Goal: Task Accomplishment & Management: Manage account settings

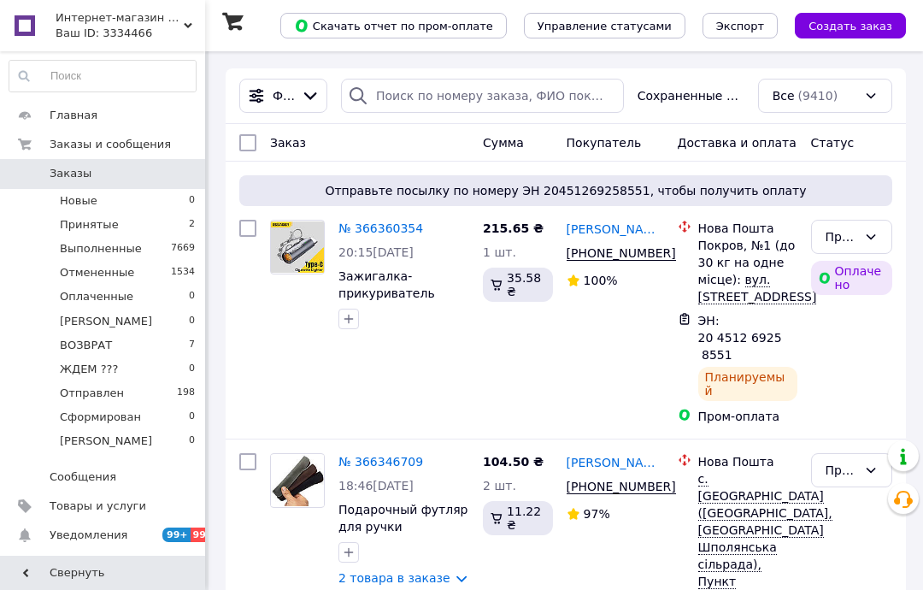
click at [123, 499] on span "Товары и услуги" at bounding box center [98, 505] width 97 height 15
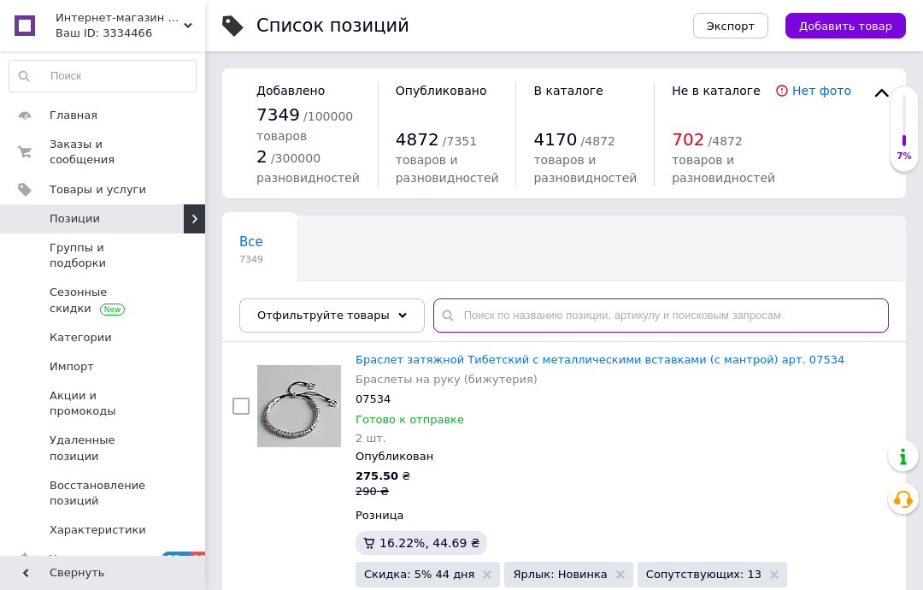
click at [544, 315] on input "text" at bounding box center [661, 315] width 456 height 34
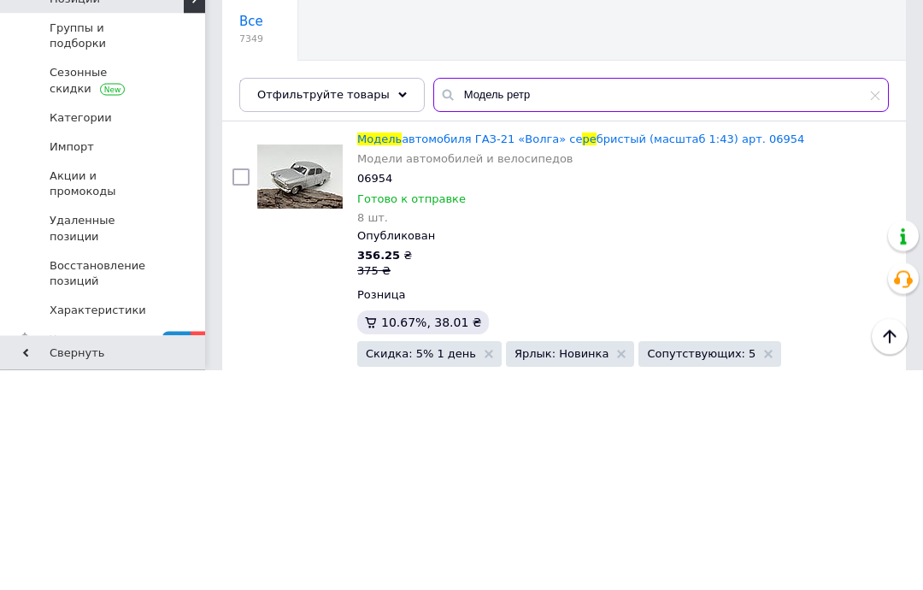
type input "Модель ретро"
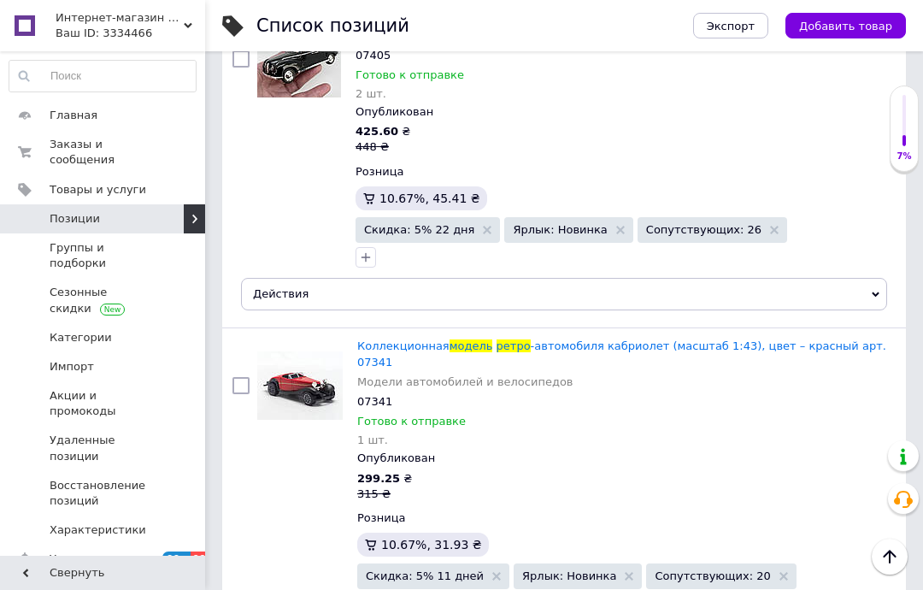
scroll to position [2896, 0]
click at [567, 344] on span "-автомобиля кабриолет (масштаб 1:43), цвет – красный арт. 07341" at bounding box center [621, 353] width 529 height 28
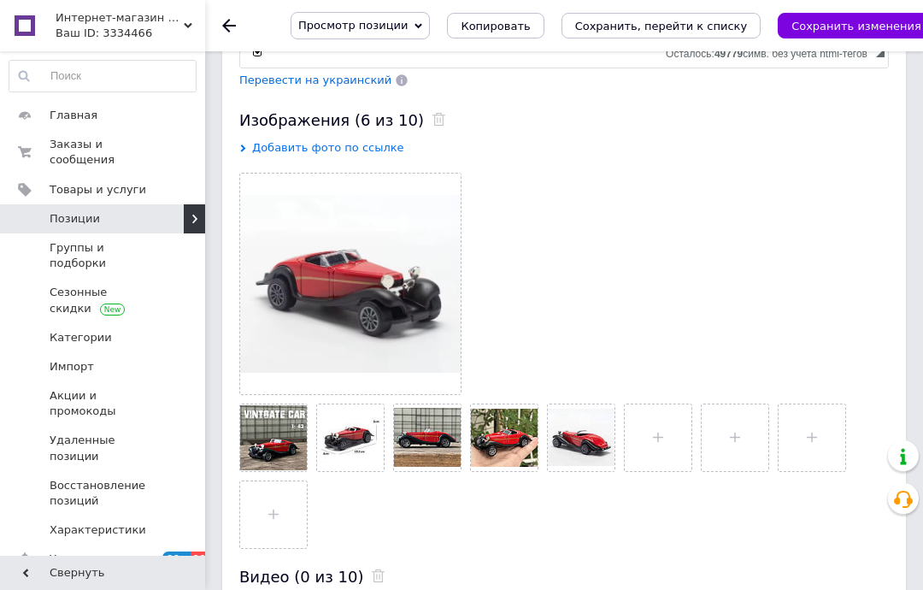
scroll to position [1085, 0]
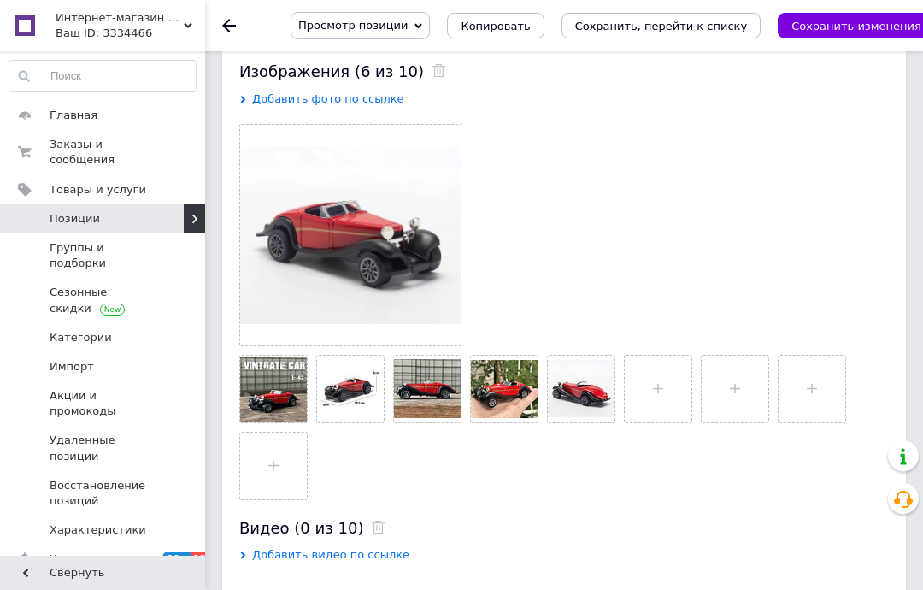
click at [0, 0] on use at bounding box center [0, 0] width 0 height 0
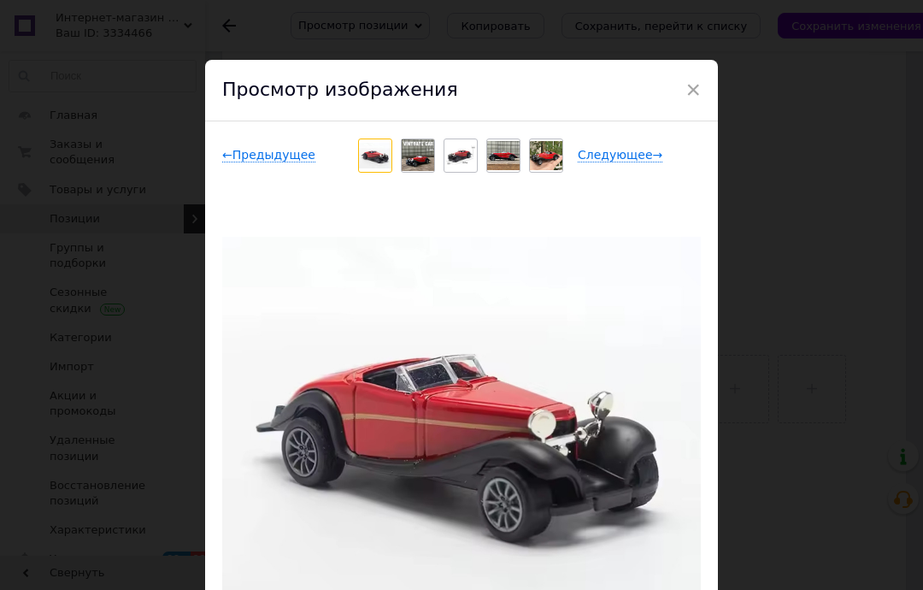
click at [628, 162] on span "Следующее →" at bounding box center [620, 155] width 85 height 15
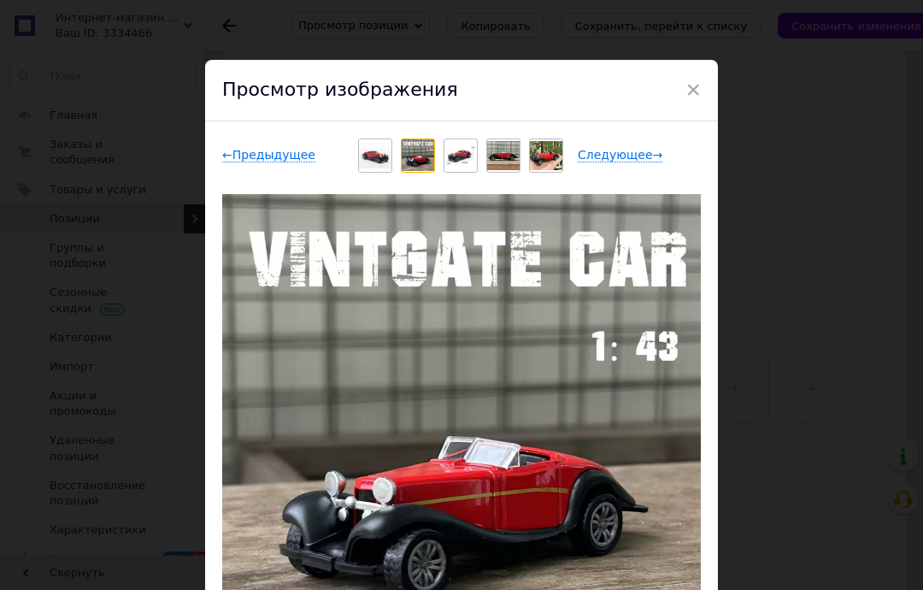
click at [791, 581] on div "× Просмотр изображения ← Предыдущее Следующее → Удалить изображение Удалить все…" at bounding box center [461, 295] width 923 height 590
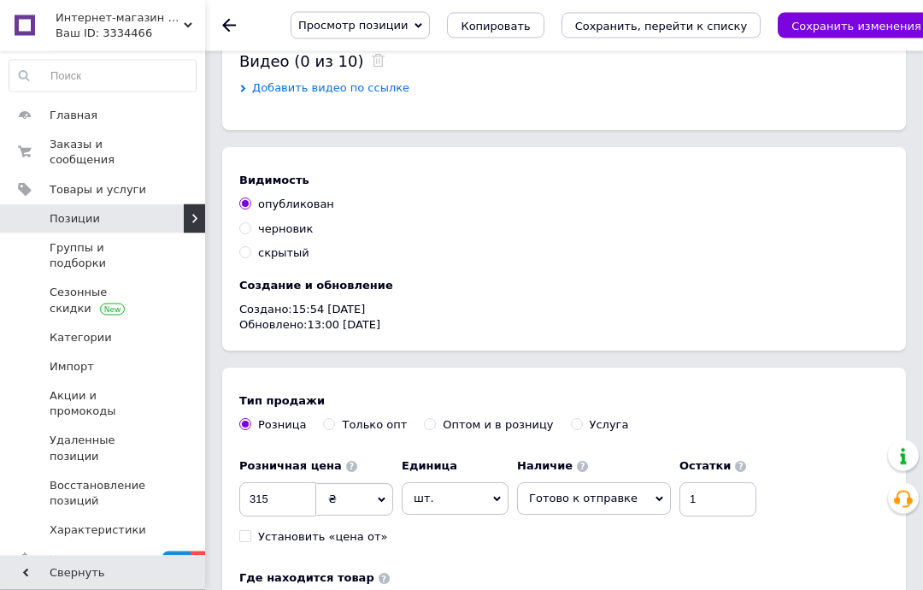
scroll to position [1593, 0]
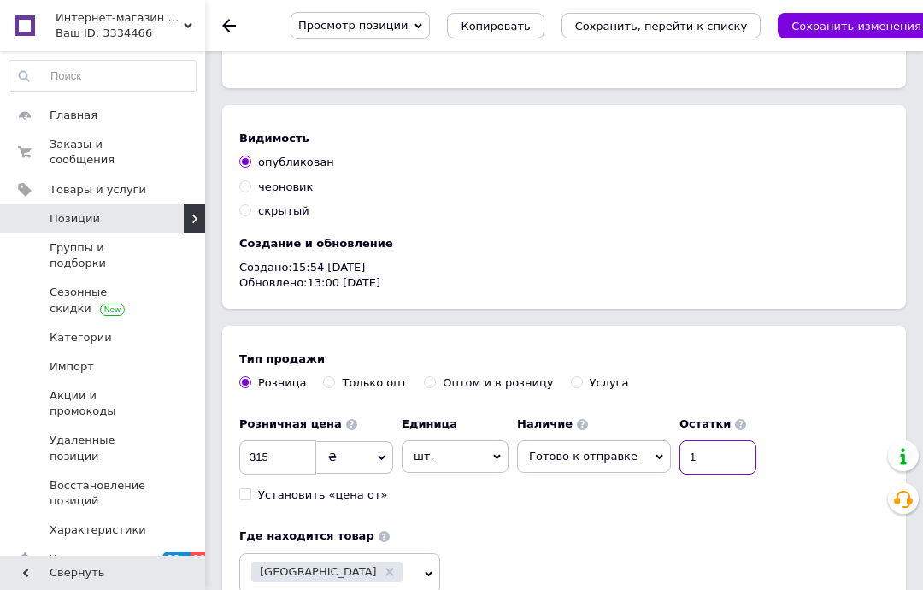
click at [699, 454] on input "1" at bounding box center [717, 457] width 77 height 34
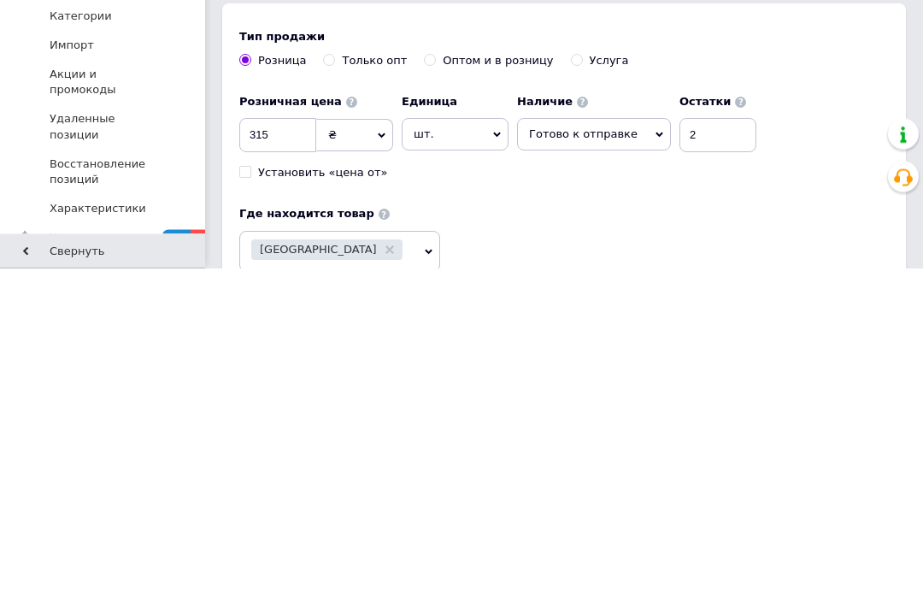
scroll to position [1915, 0]
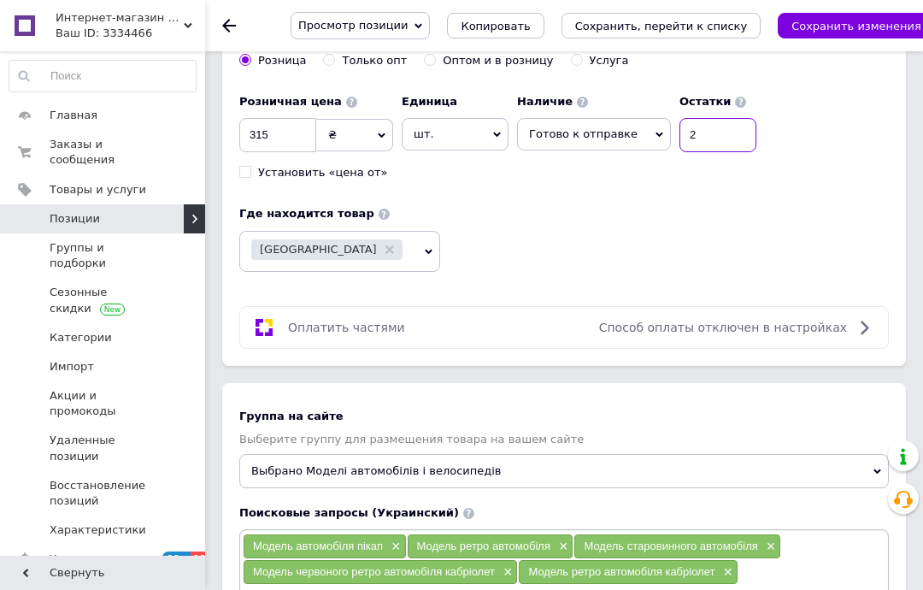
type input "2"
click at [826, 27] on icon "Сохранить изменения" at bounding box center [856, 26] width 130 height 13
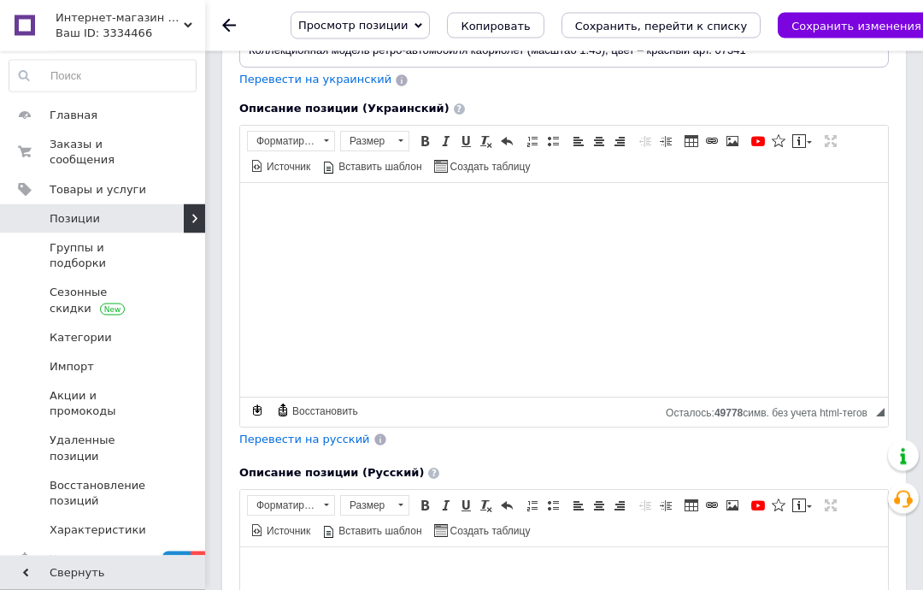
scroll to position [0, 0]
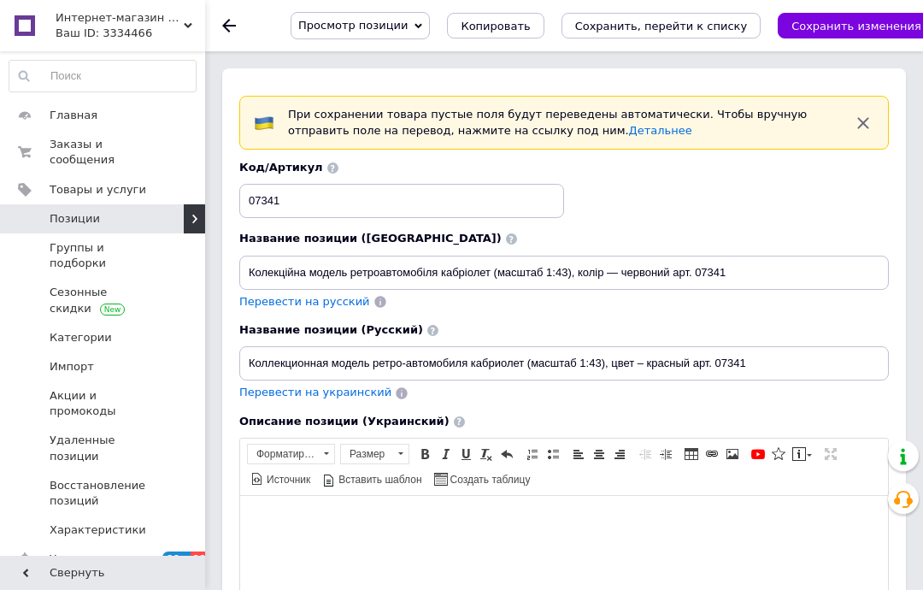
click at [820, 29] on icon "Сохранить изменения" at bounding box center [856, 26] width 130 height 13
click at [215, 26] on div "Редактирование позиции: Колекційна модель ретроавтомобіля кабріолет (масштаб 1:…" at bounding box center [564, 25] width 718 height 51
click at [230, 31] on icon at bounding box center [229, 26] width 14 height 14
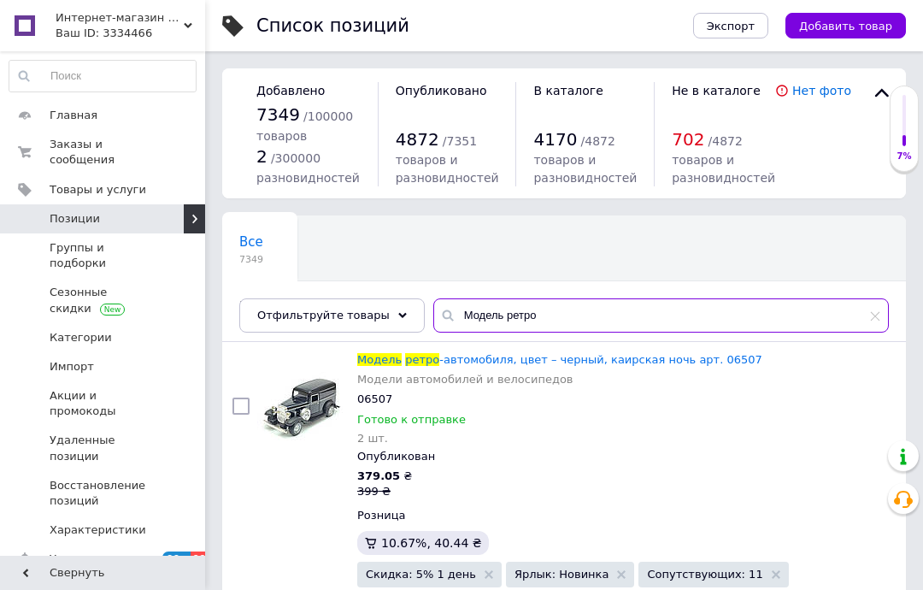
click at [588, 323] on input "Модель ретро" at bounding box center [661, 315] width 456 height 34
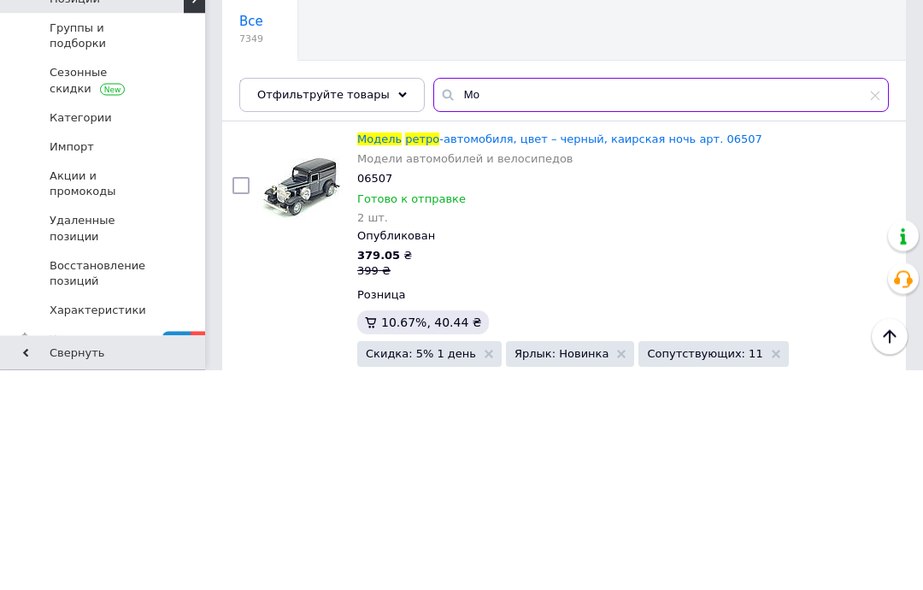
type input "М"
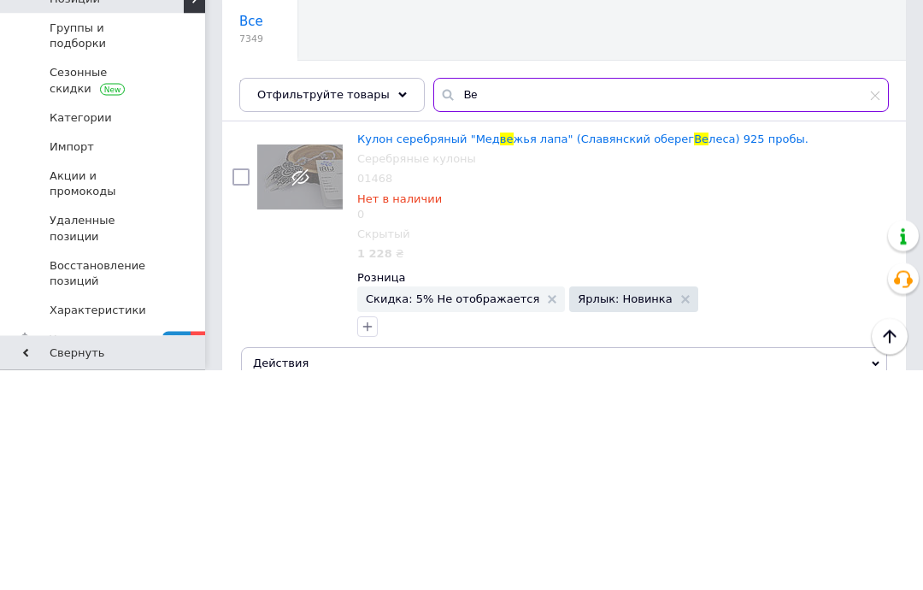
type input "В"
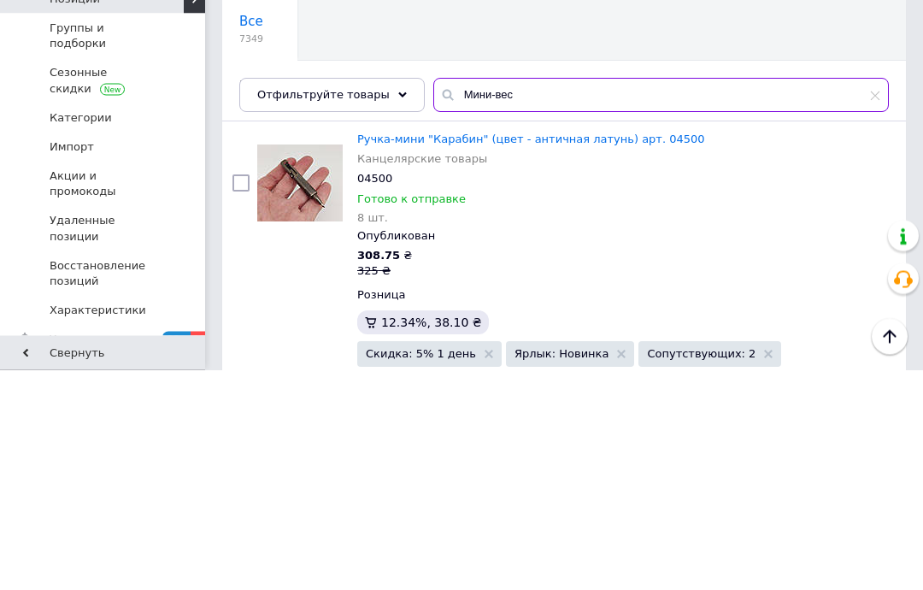
type input "Мини-весы"
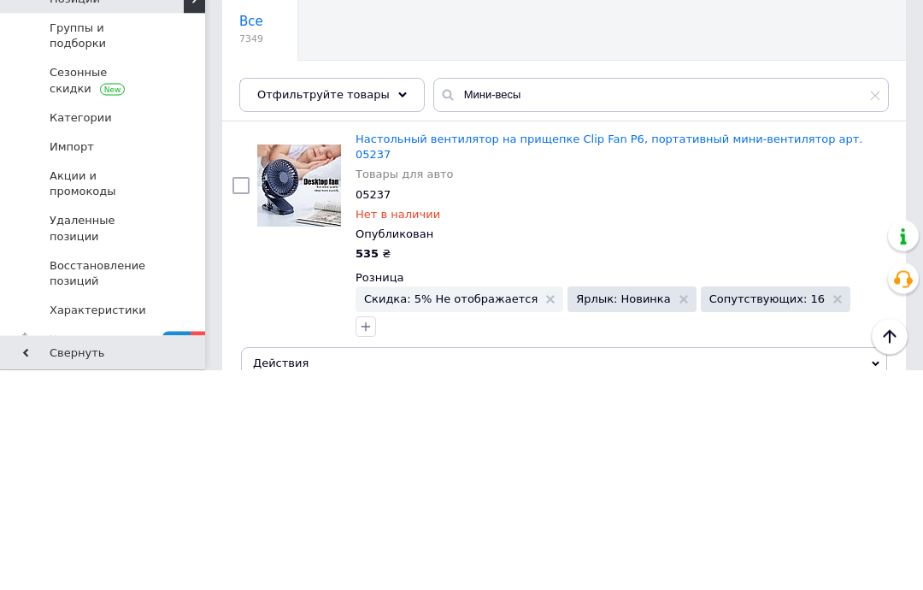
scroll to position [220, 0]
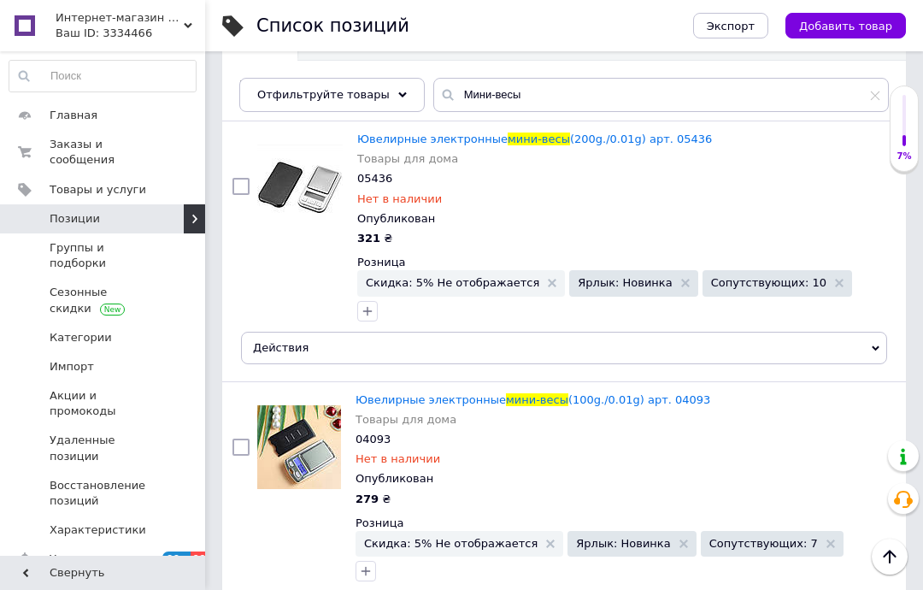
click at [522, 137] on span "мини-весы" at bounding box center [539, 138] width 62 height 13
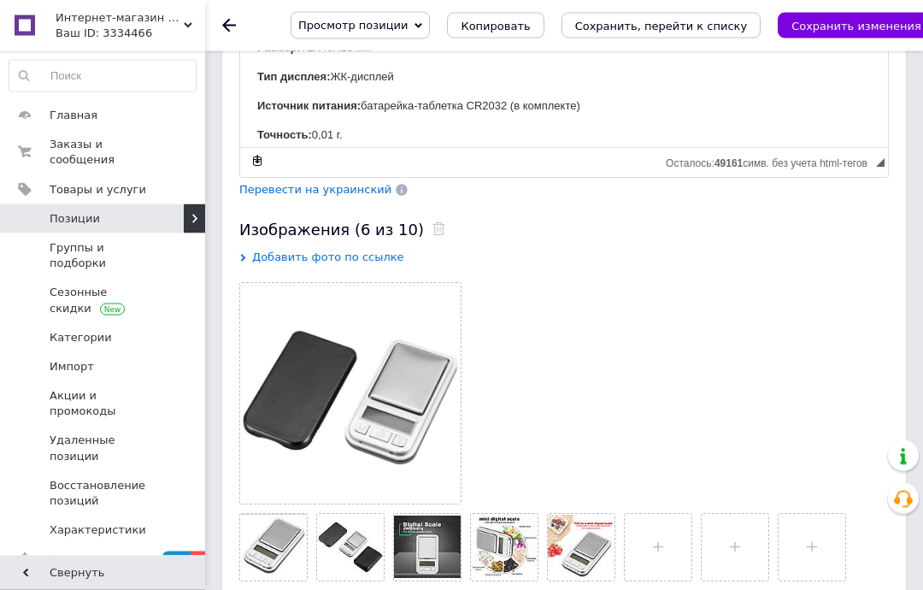
scroll to position [928, 0]
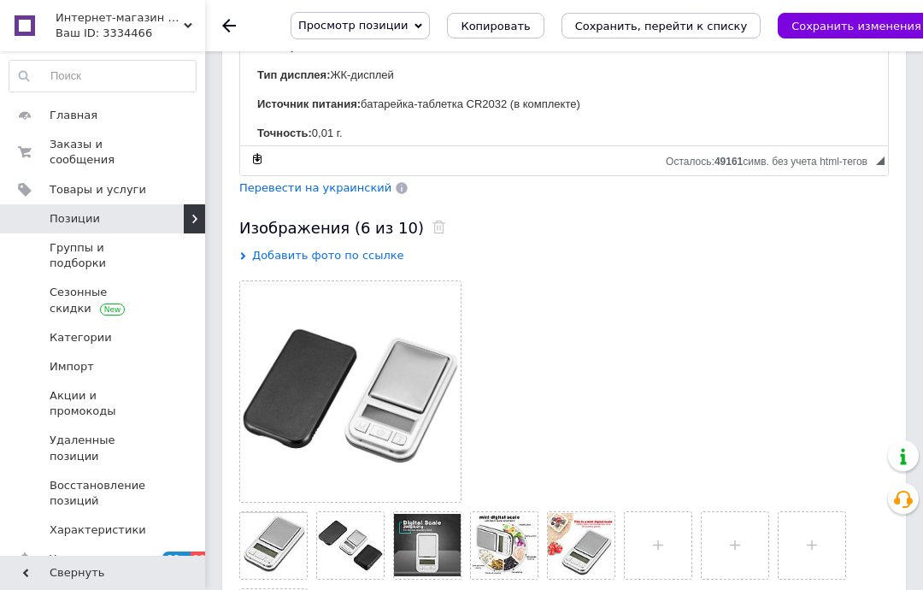
click at [232, 26] on use at bounding box center [229, 26] width 14 height 14
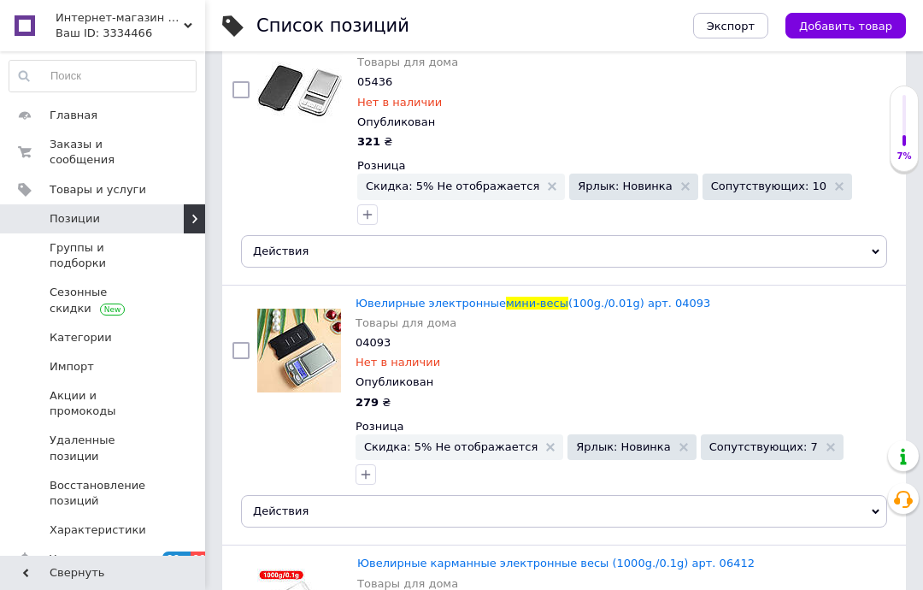
scroll to position [330, 0]
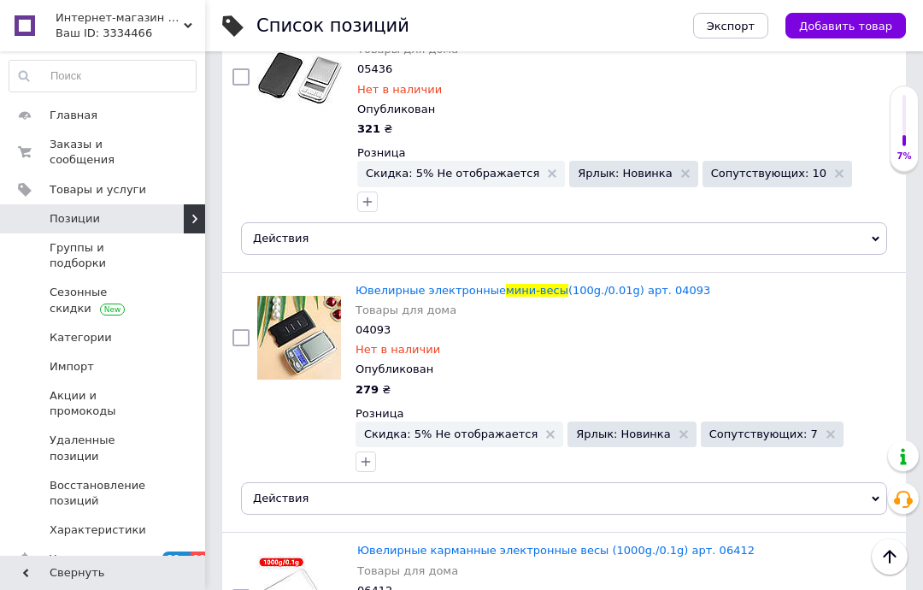
click at [469, 284] on span "Ювелирные электронные" at bounding box center [431, 290] width 150 height 13
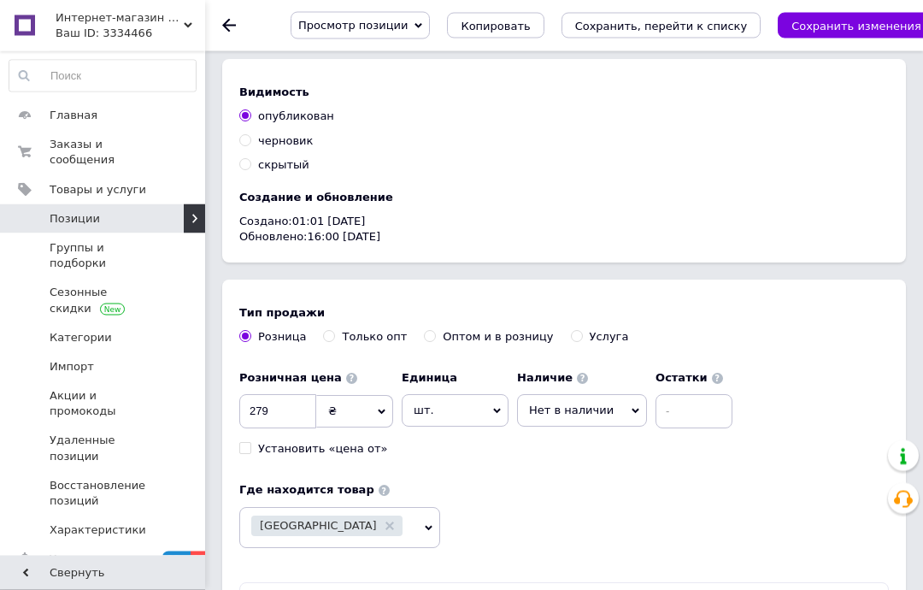
scroll to position [1643, 0]
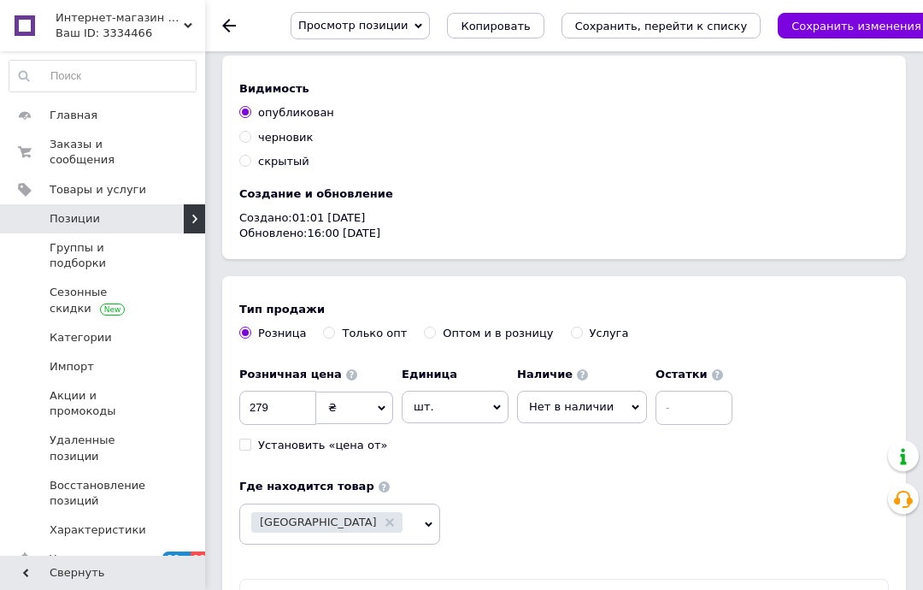
click at [599, 391] on span "Нет в наличии" at bounding box center [582, 407] width 130 height 32
click at [594, 494] on li "Готово к отправке" at bounding box center [582, 491] width 128 height 24
click at [685, 400] on input at bounding box center [717, 408] width 77 height 34
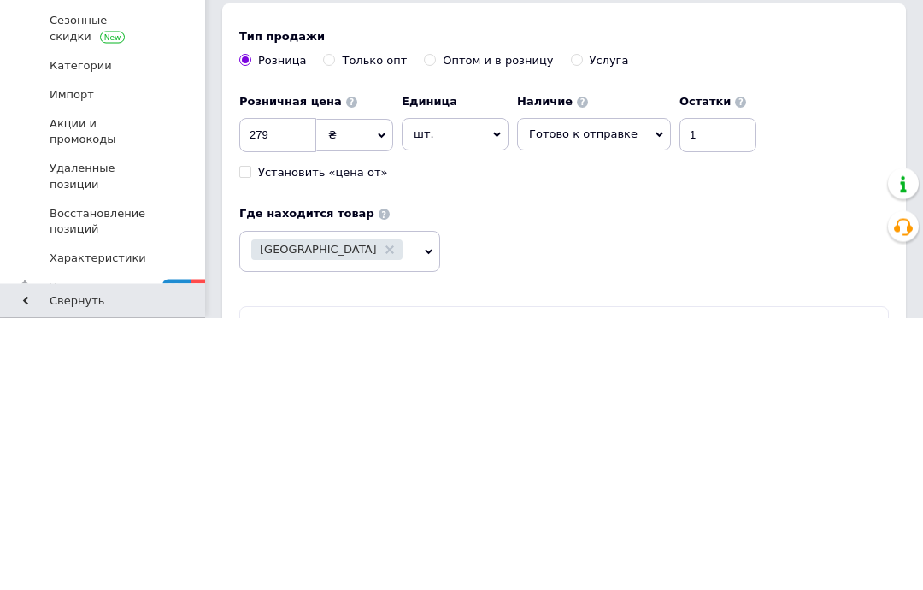
scroll to position [1915, 0]
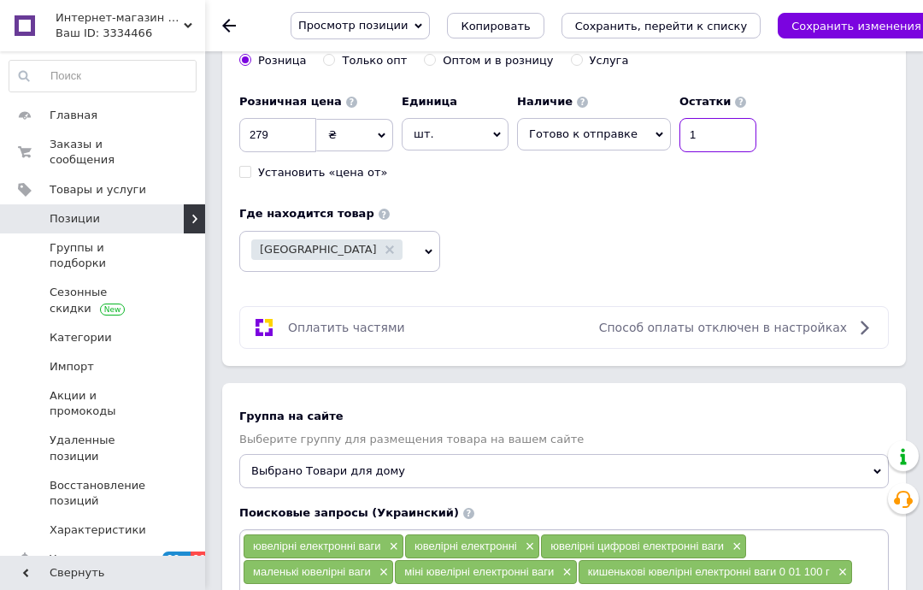
type input "1"
click at [838, 21] on icon "Сохранить изменения" at bounding box center [856, 26] width 130 height 13
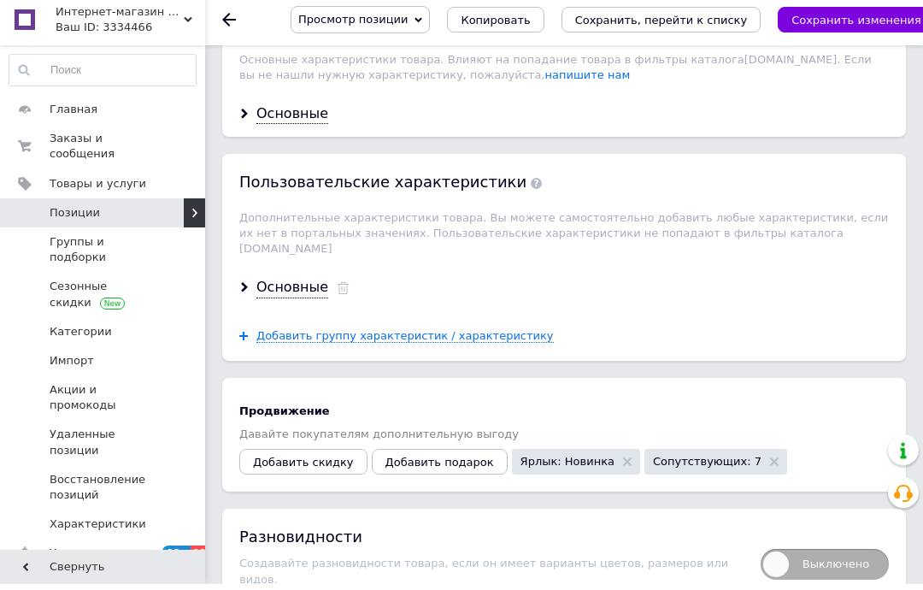
scroll to position [2891, 0]
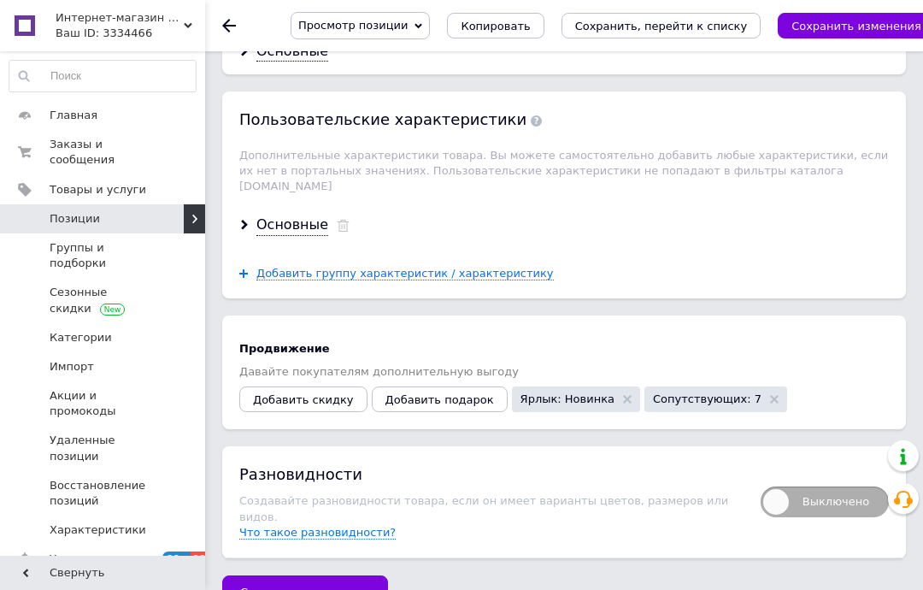
click at [304, 393] on span "Добавить скидку" at bounding box center [303, 399] width 101 height 13
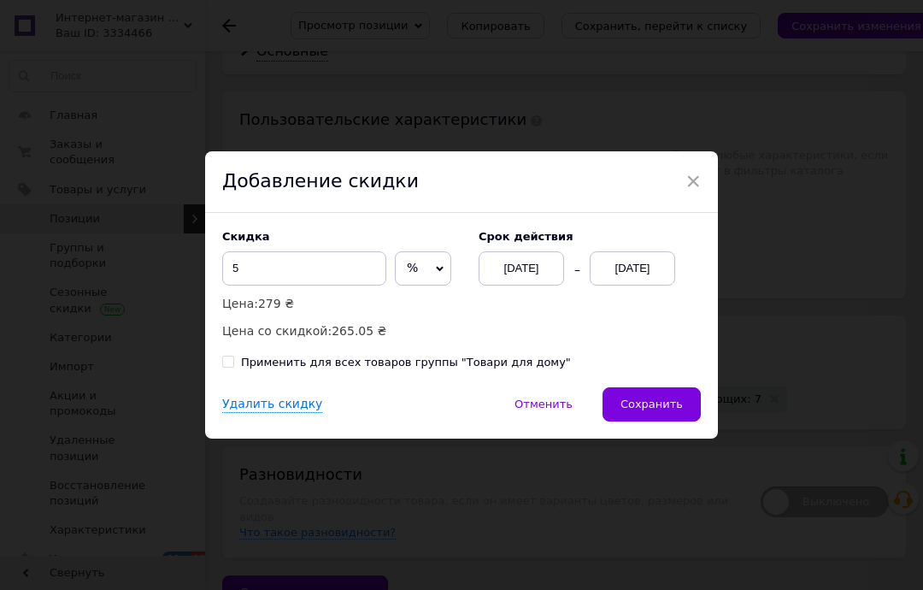
click at [537, 270] on div "[DATE]" at bounding box center [521, 268] width 85 height 34
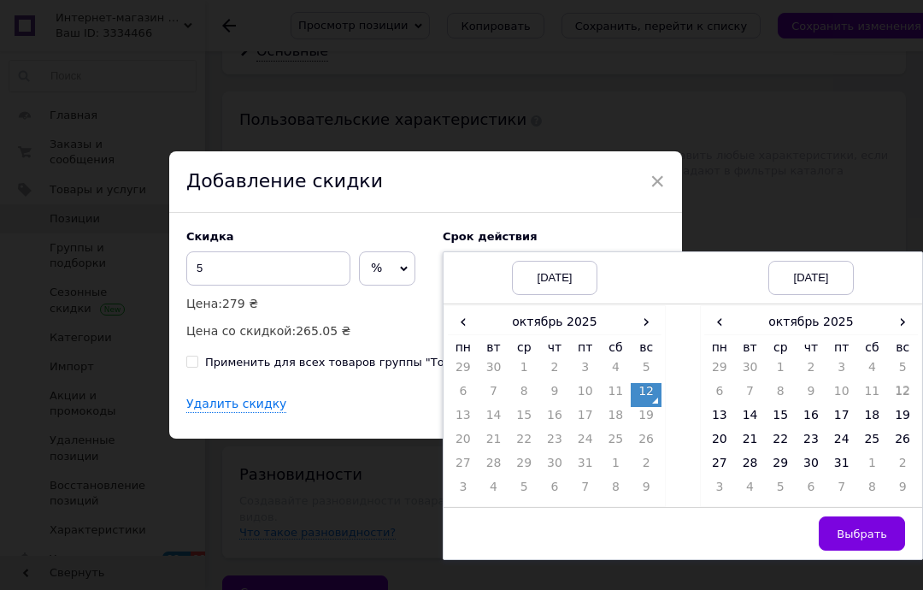
scroll to position [0, 36]
click at [908, 326] on span "›" at bounding box center [902, 321] width 31 height 25
click at [781, 469] on td "26" at bounding box center [780, 467] width 31 height 24
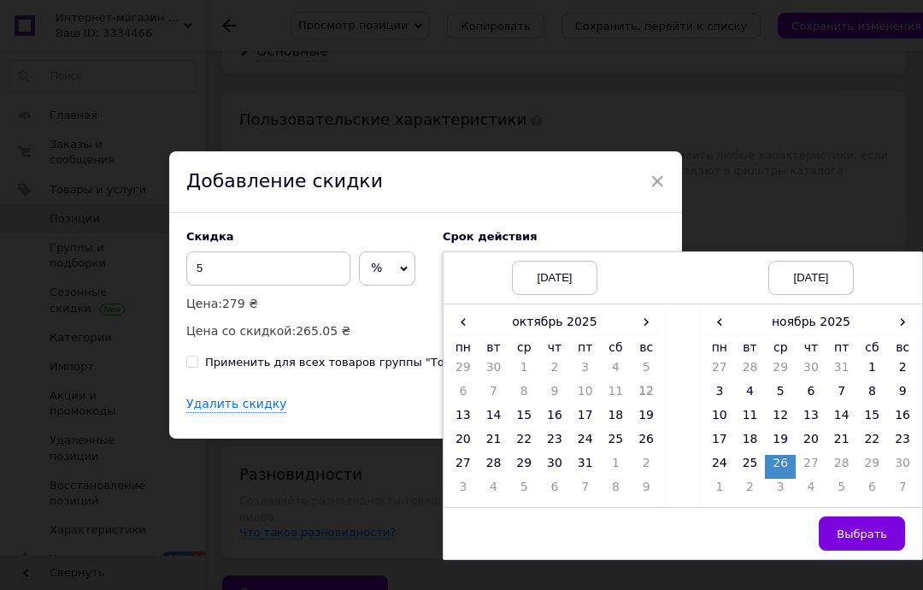
click at [867, 545] on button "Выбрать" at bounding box center [862, 533] width 86 height 34
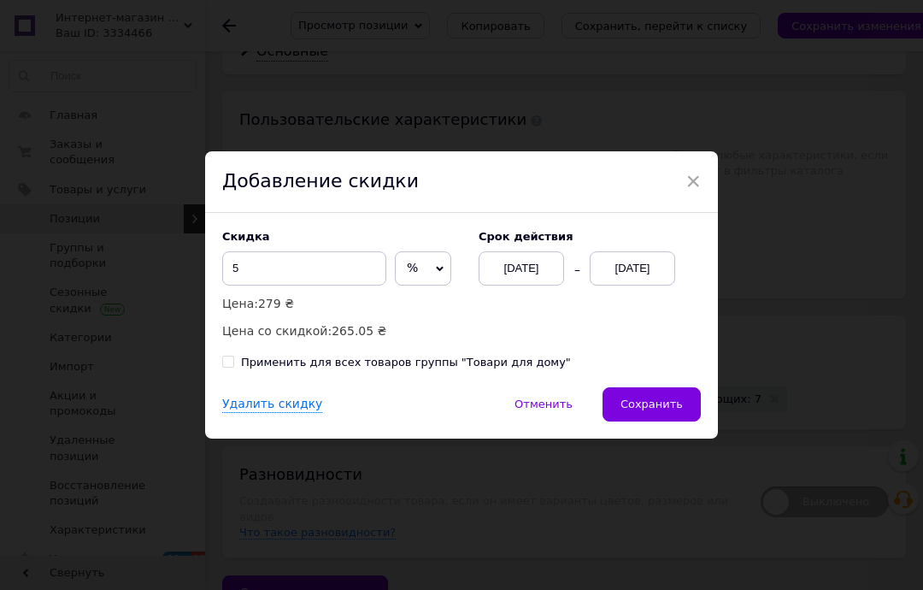
scroll to position [0, 0]
click at [671, 409] on span "Сохранить" at bounding box center [651, 403] width 62 height 13
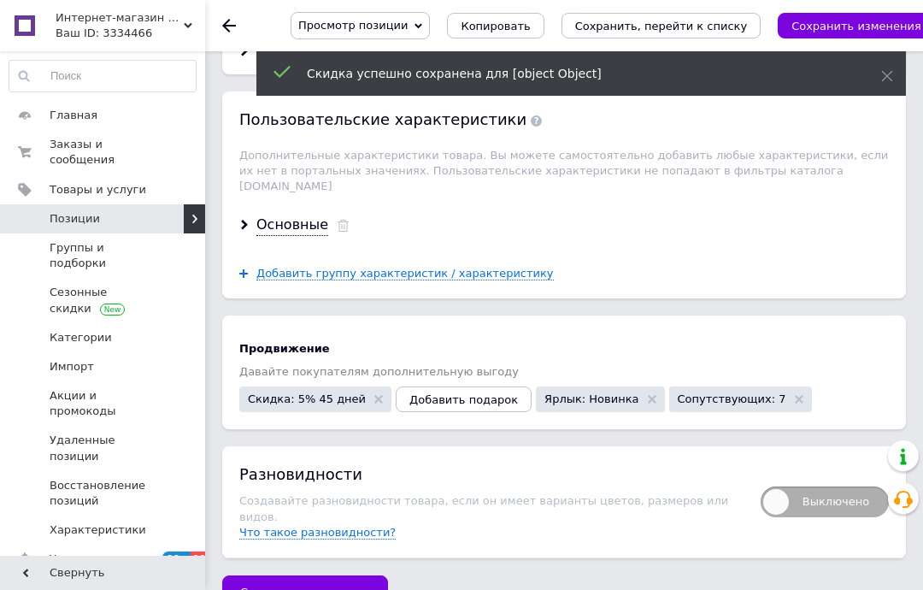
click at [325, 393] on span "Скидка: 5% 45 дней" at bounding box center [307, 398] width 118 height 11
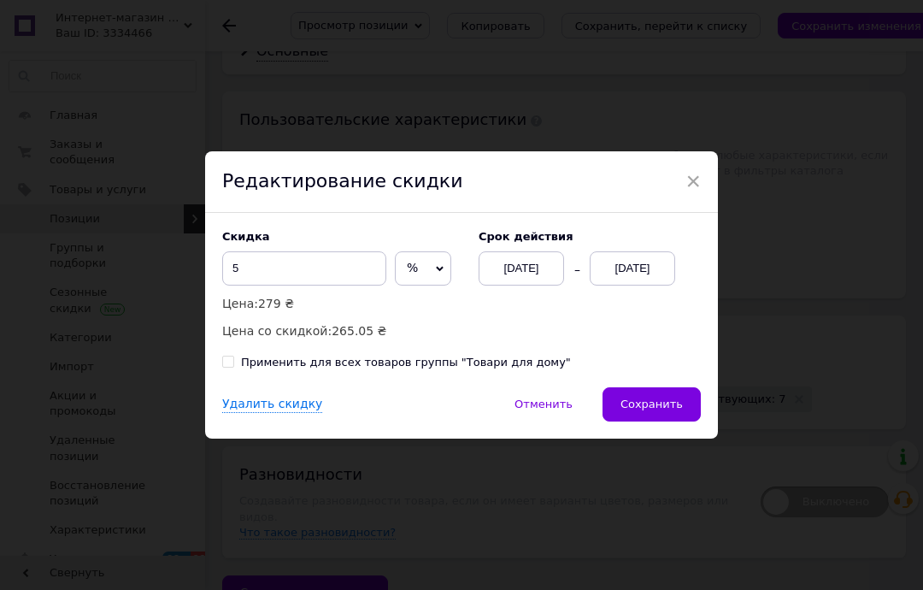
click at [681, 487] on div "× Редактирование скидки Скидка 5 % ₴ Цена: 279 ₴ Цена со скидкой: 265.05 ₴ Cрок…" at bounding box center [461, 295] width 923 height 590
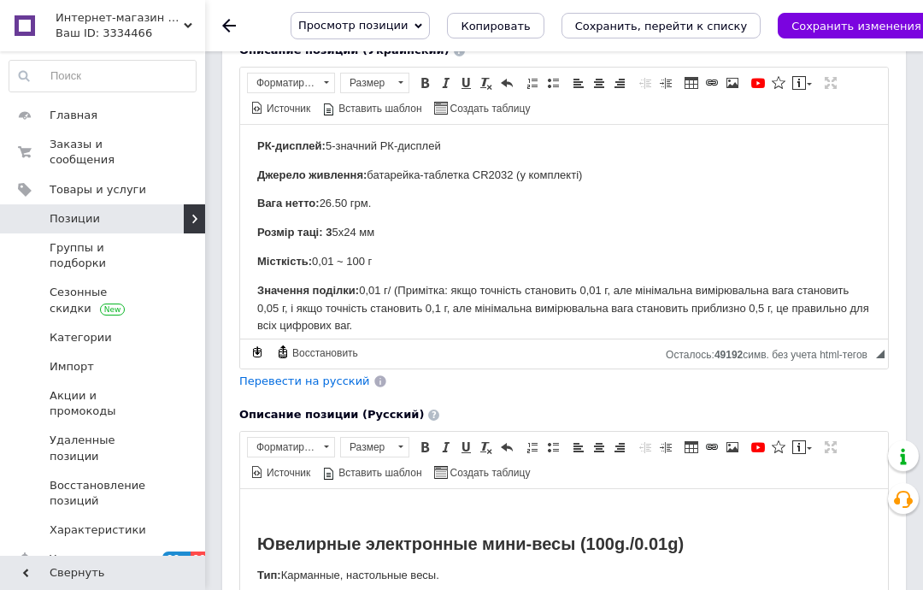
scroll to position [329, 0]
click at [846, 35] on button "Сохранить изменения" at bounding box center [856, 26] width 157 height 26
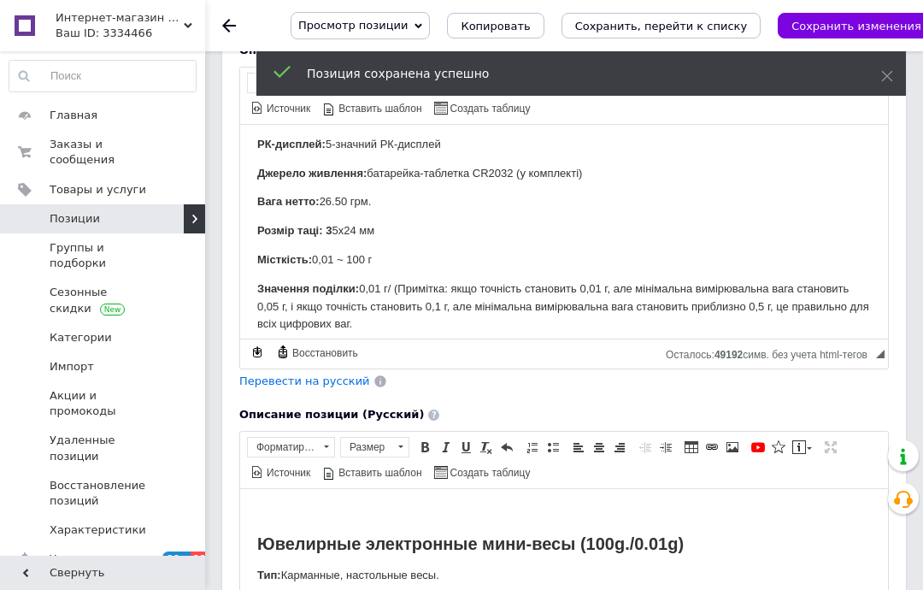
click at [234, 24] on icon at bounding box center [229, 26] width 14 height 14
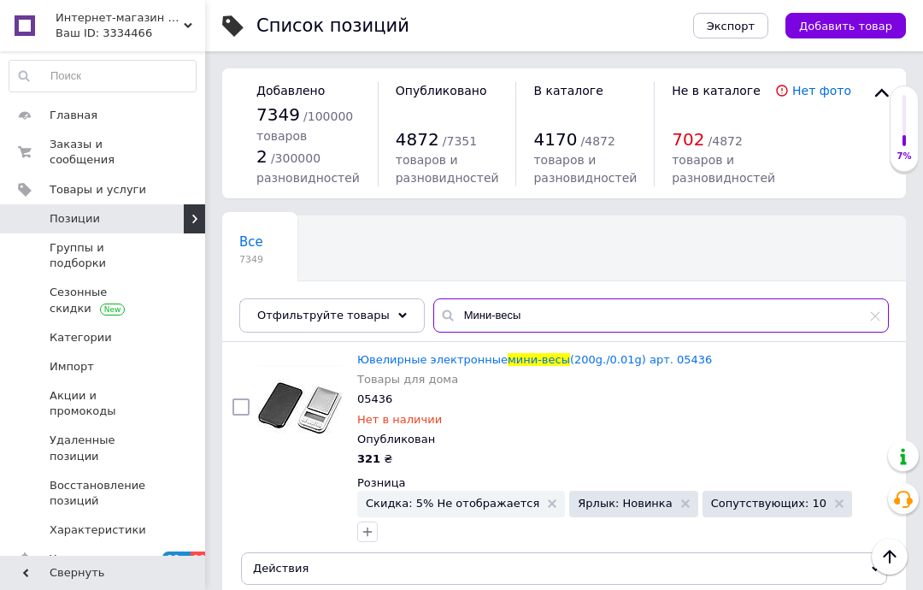
click at [545, 324] on input "Мини-весы" at bounding box center [661, 315] width 456 height 34
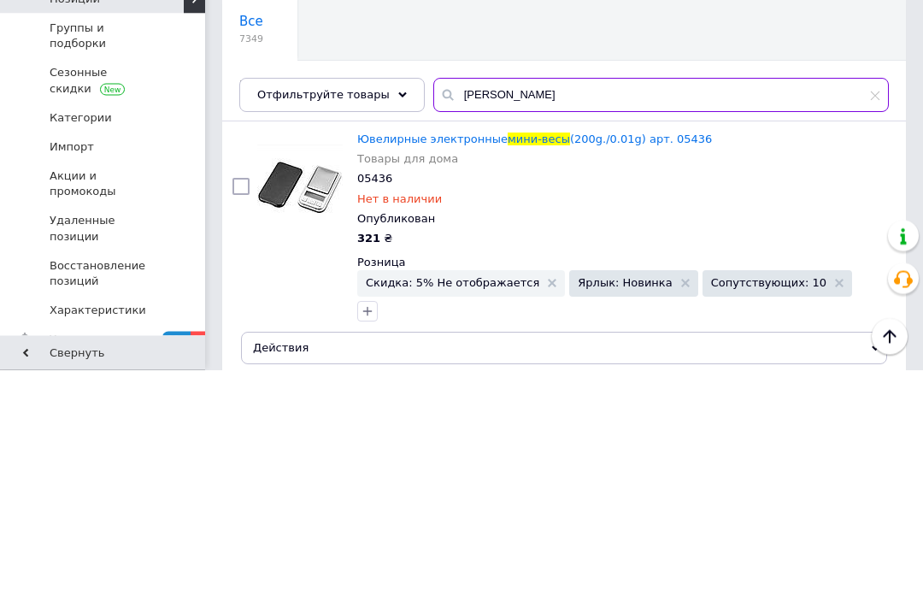
type input "М"
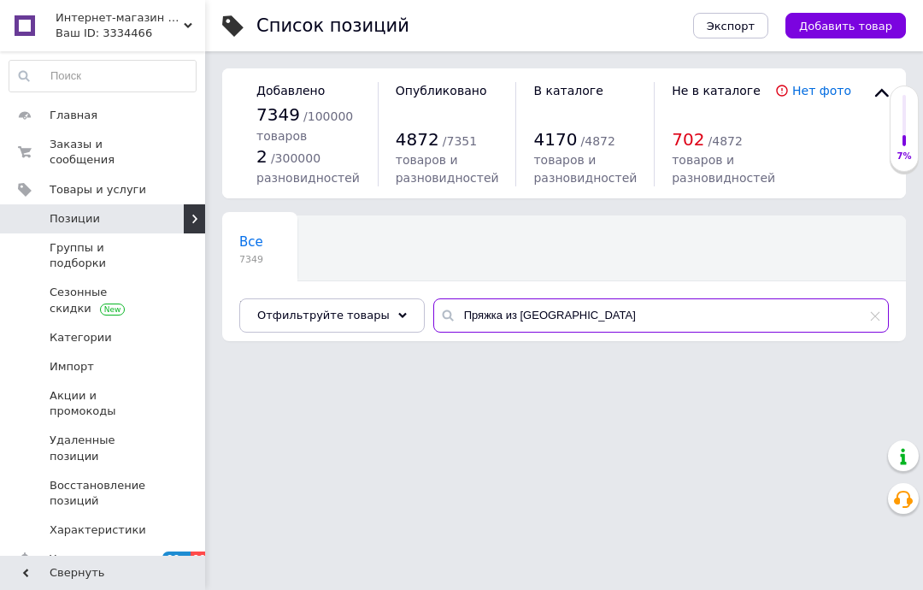
click at [561, 325] on input "Пряжка из [GEOGRAPHIC_DATA]" at bounding box center [661, 315] width 456 height 34
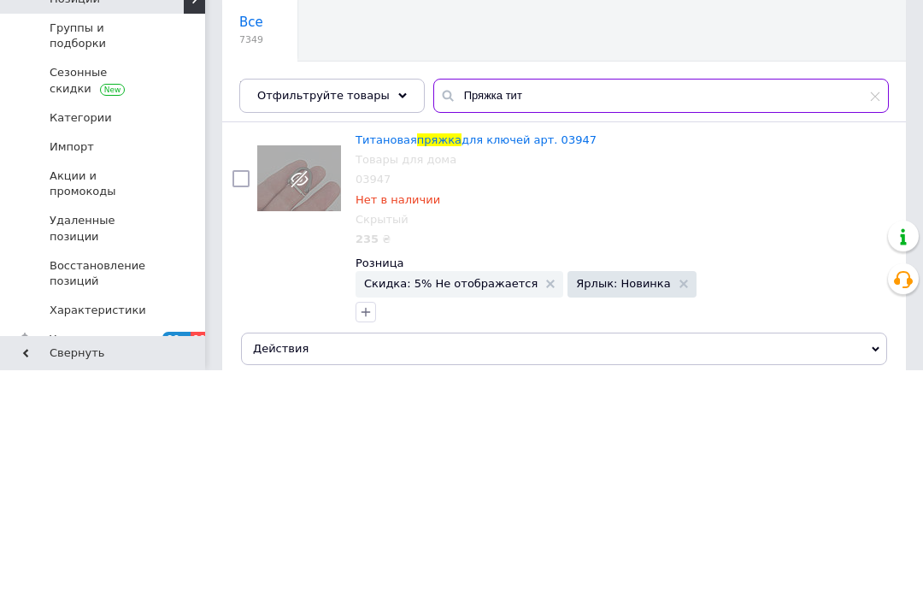
type input "Пряжка тита"
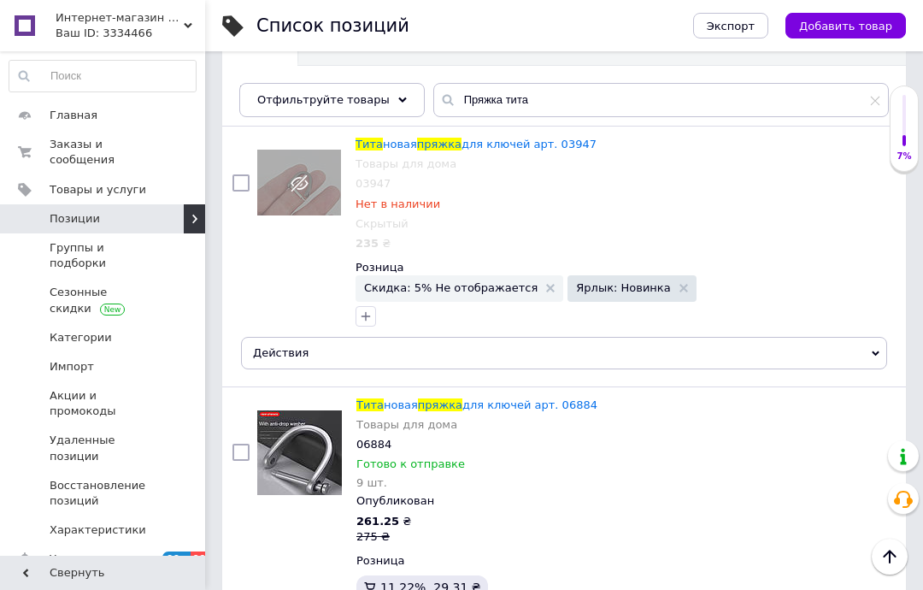
scroll to position [180, 0]
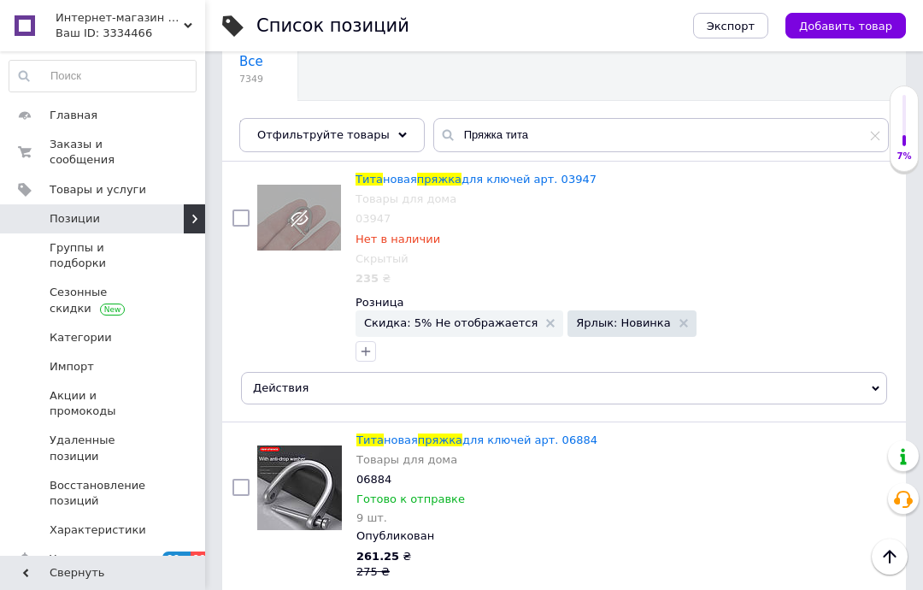
click at [450, 185] on span "пряжка" at bounding box center [439, 179] width 44 height 13
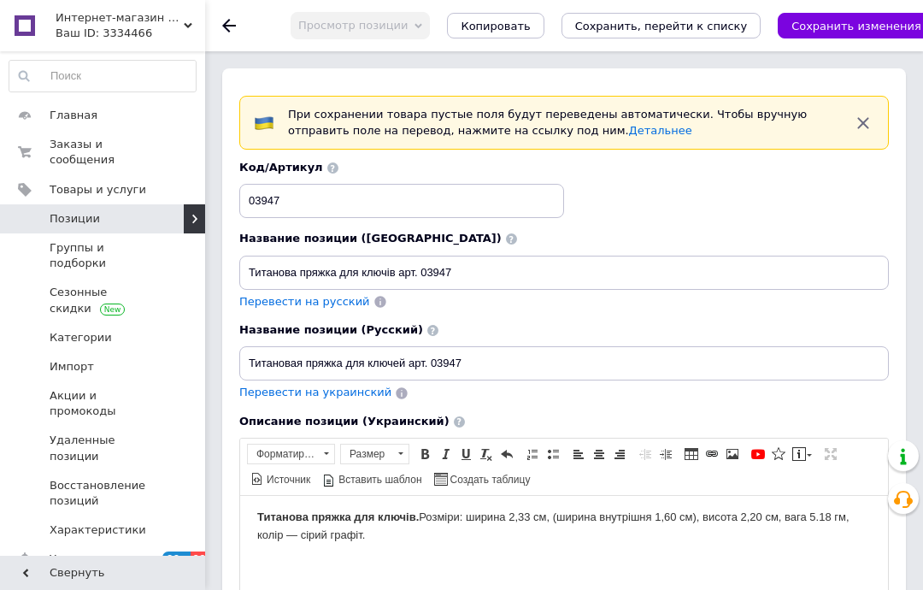
click at [231, 29] on icon at bounding box center [229, 26] width 14 height 14
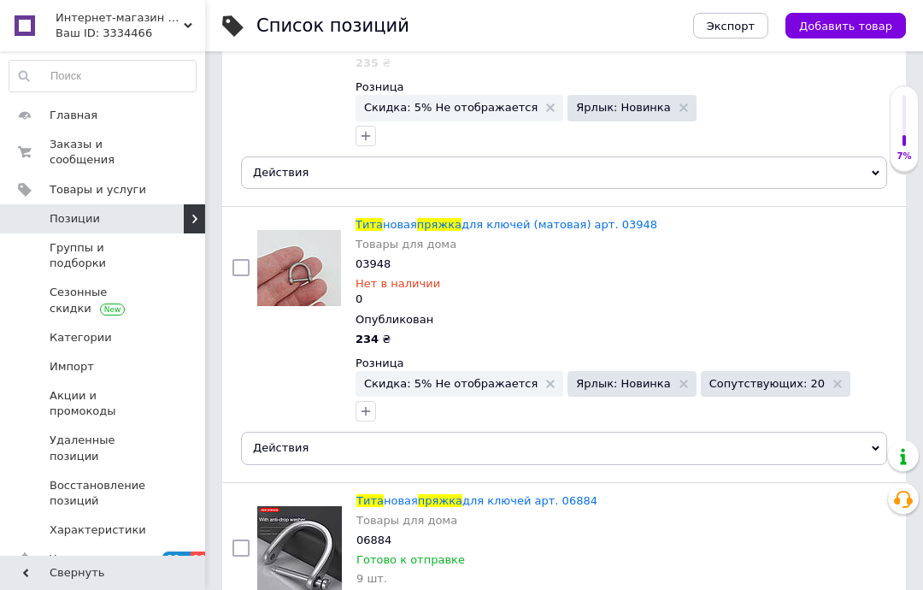
scroll to position [397, 0]
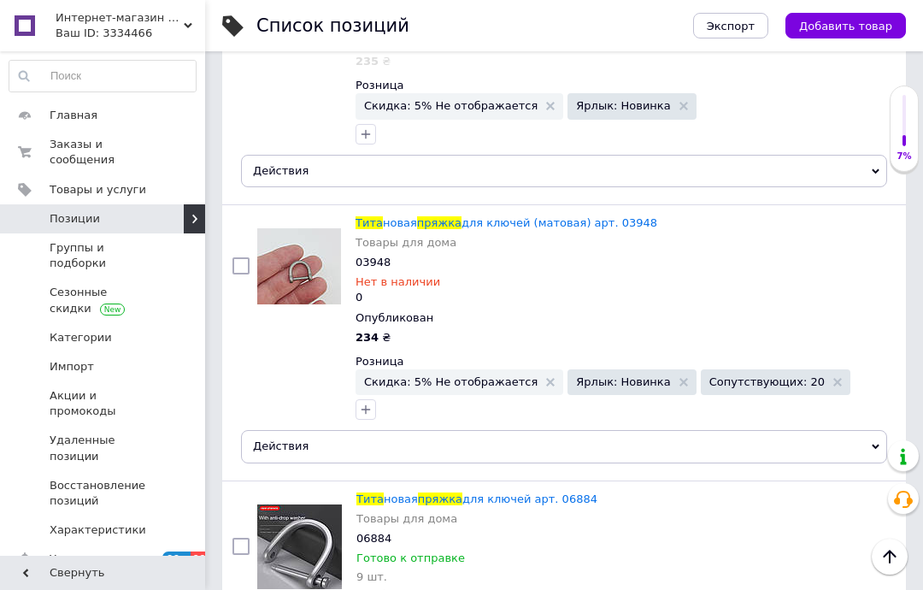
click at [467, 226] on span "для ключей (матовая) арт. 03948" at bounding box center [559, 222] width 196 height 13
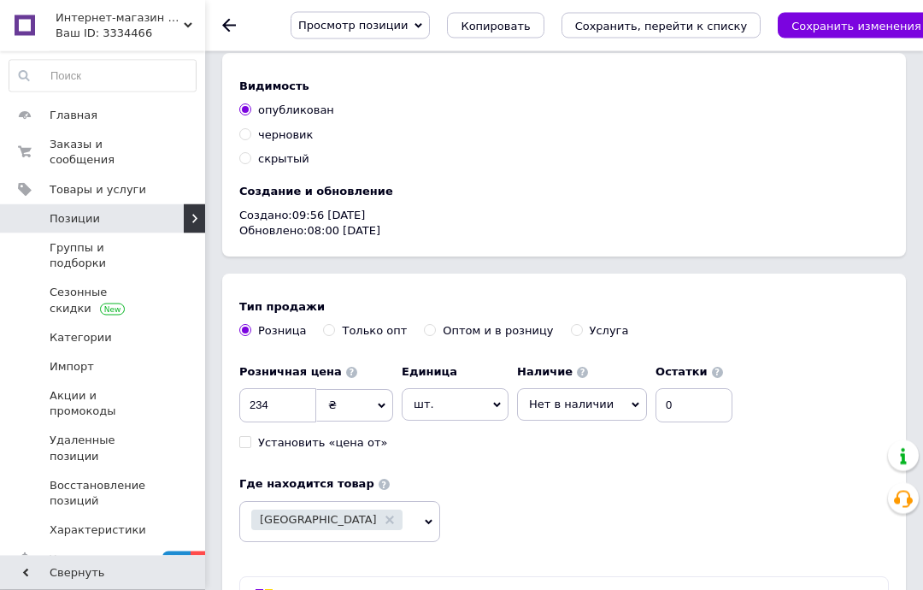
scroll to position [1655, 0]
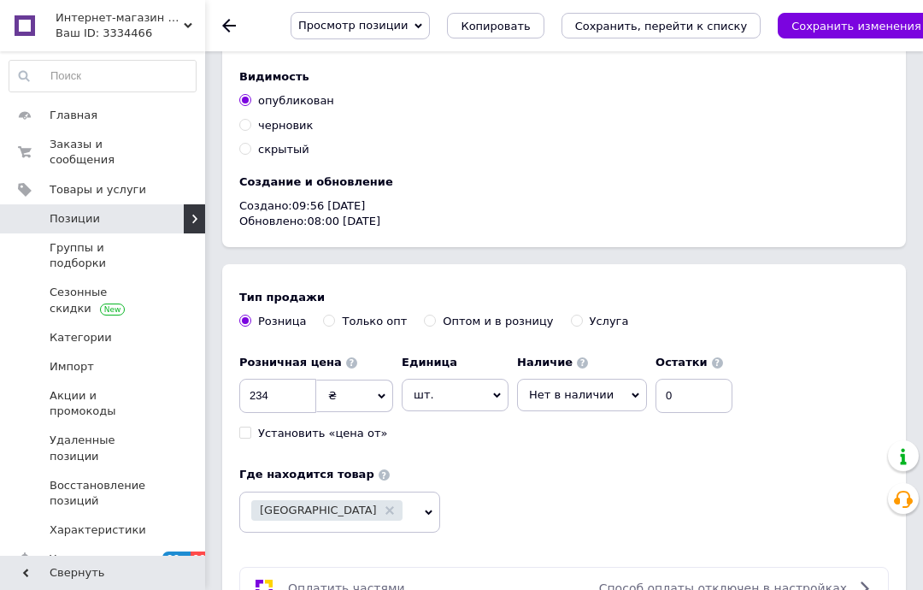
click at [585, 392] on span "Нет в наличии" at bounding box center [571, 394] width 85 height 13
click at [591, 473] on li "Готово к отправке" at bounding box center [582, 479] width 128 height 24
click at [708, 390] on input "0" at bounding box center [717, 396] width 77 height 34
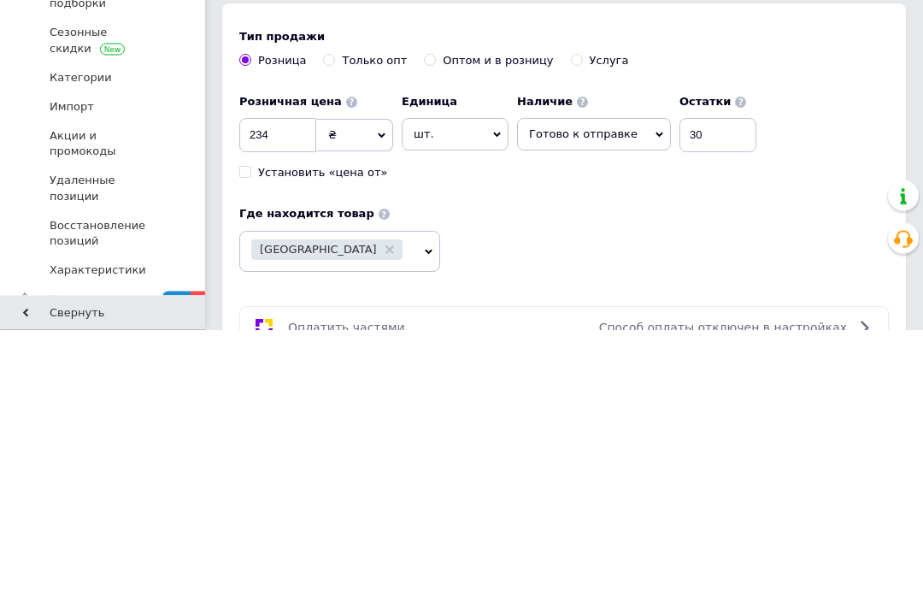
scroll to position [1915, 0]
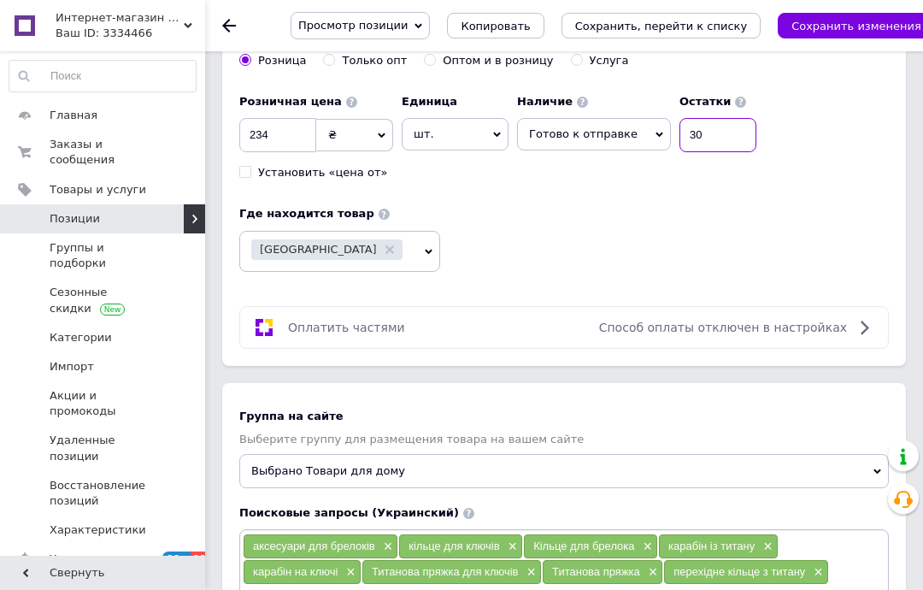
type input "30"
click at [815, 28] on icon "Сохранить изменения" at bounding box center [856, 26] width 130 height 13
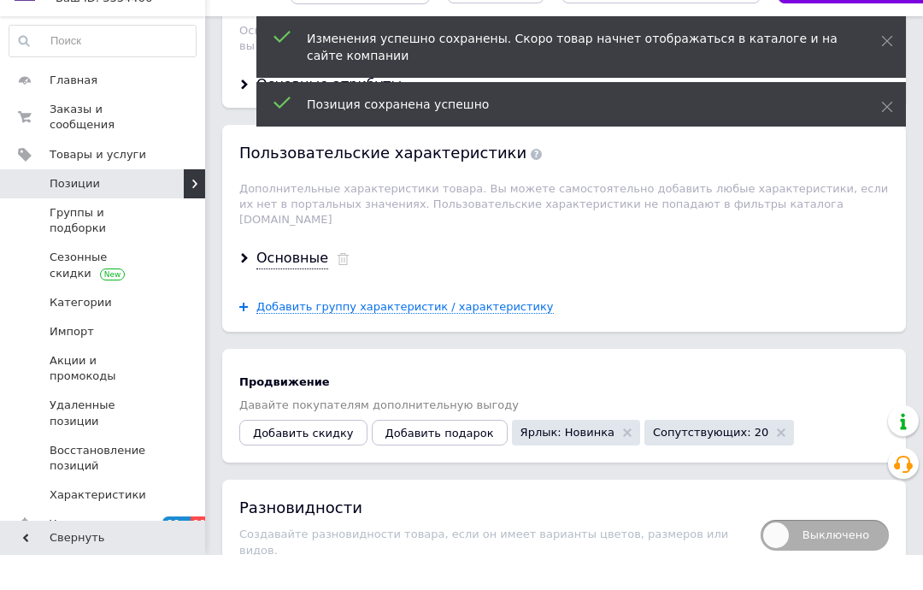
scroll to position [2891, 0]
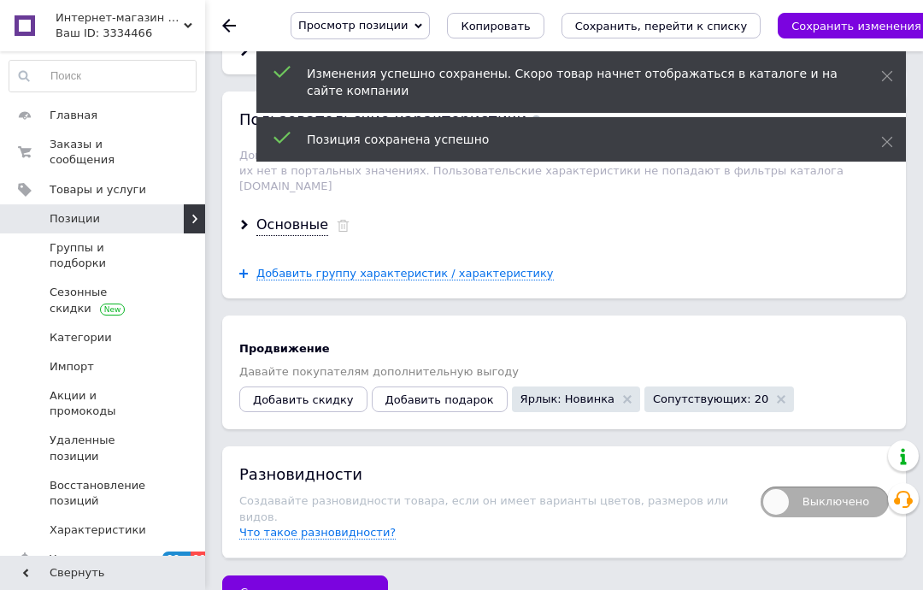
click at [314, 388] on button "Добавить скидку" at bounding box center [303, 399] width 128 height 26
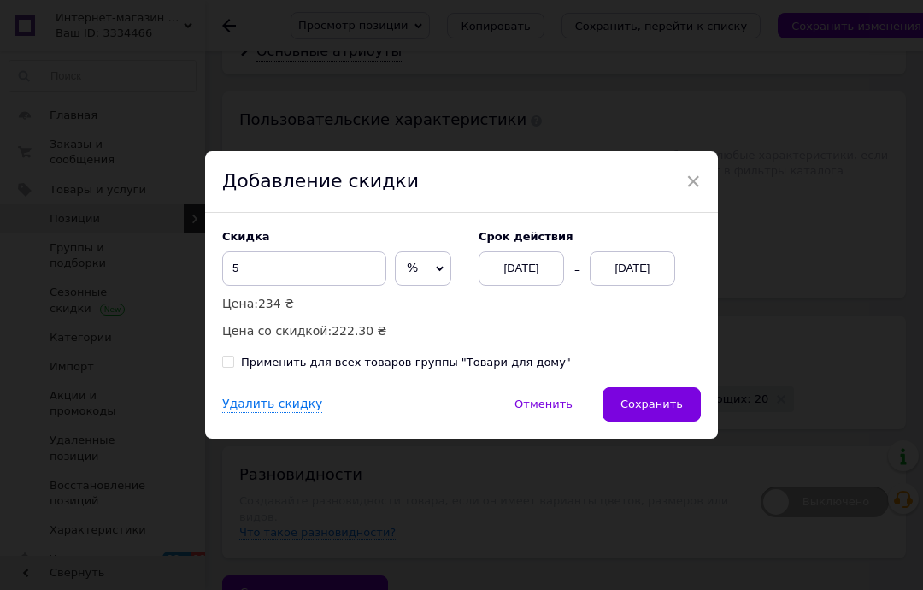
click at [528, 276] on div "[DATE]" at bounding box center [521, 268] width 85 height 34
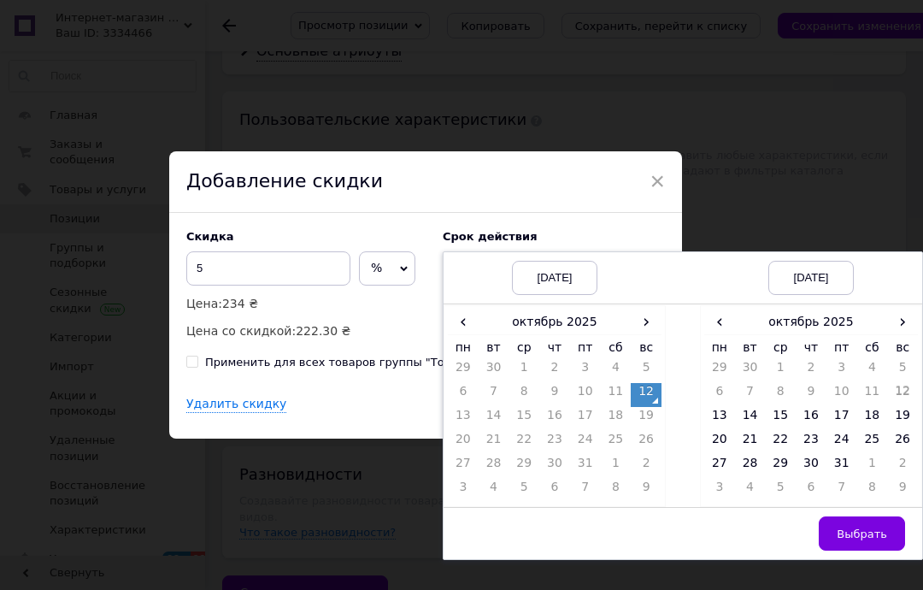
scroll to position [0, 36]
click at [895, 319] on span "›" at bounding box center [902, 321] width 31 height 25
click at [788, 468] on td "26" at bounding box center [780, 467] width 31 height 24
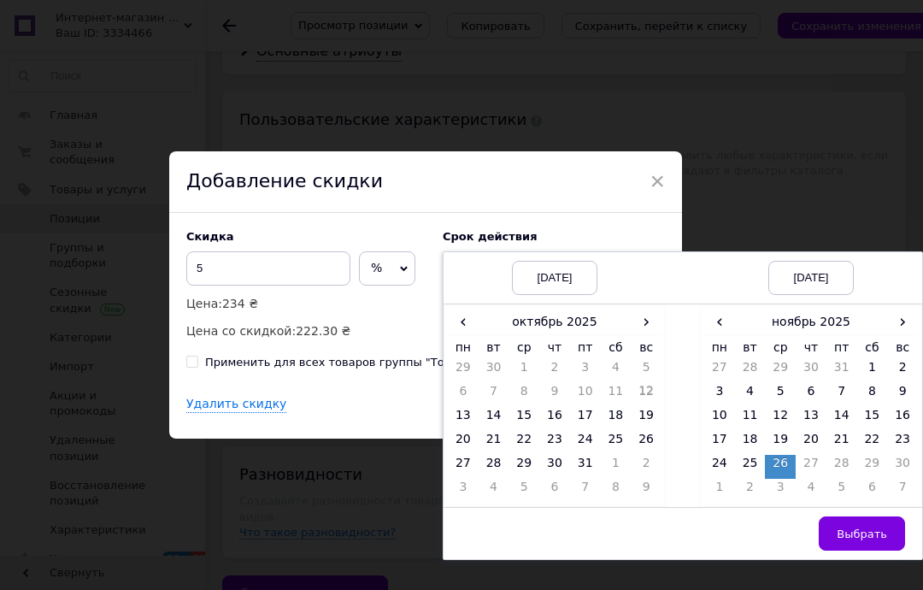
click at [885, 532] on span "Выбрать" at bounding box center [862, 533] width 50 height 13
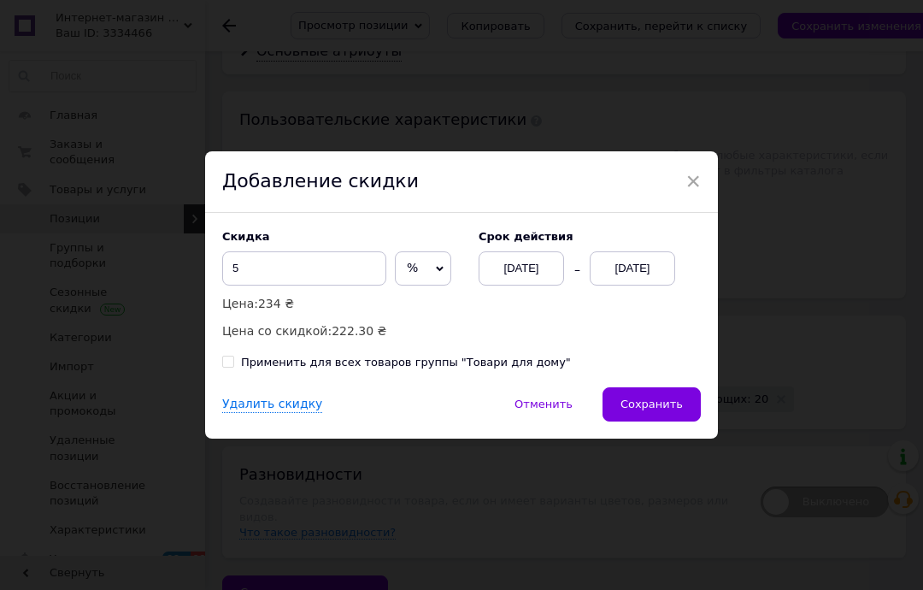
click at [457, 356] on div "Применить для всех товаров группы "Товари для дому"" at bounding box center [406, 362] width 330 height 15
click at [233, 356] on input "Применить для всех товаров группы "Товари для дому"" at bounding box center [227, 361] width 11 height 11
checkbox input "true"
click at [684, 416] on button "Сохранить" at bounding box center [652, 404] width 98 height 34
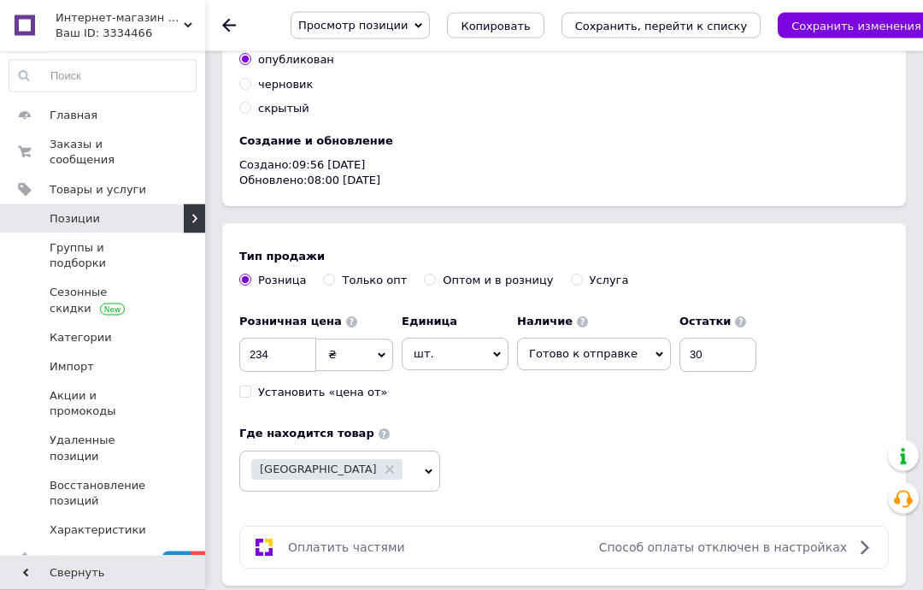
scroll to position [1709, 0]
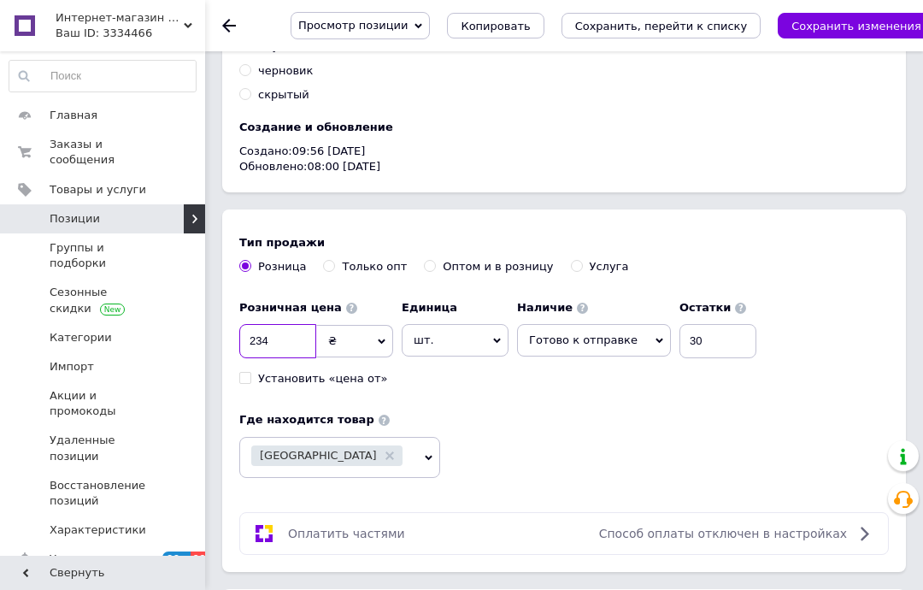
click at [305, 341] on input "234" at bounding box center [277, 341] width 77 height 34
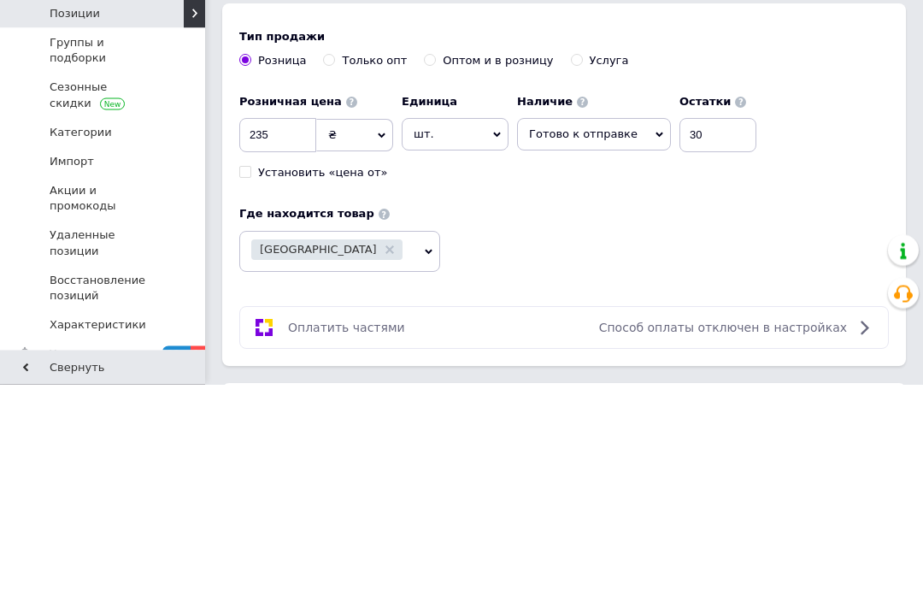
scroll to position [1915, 0]
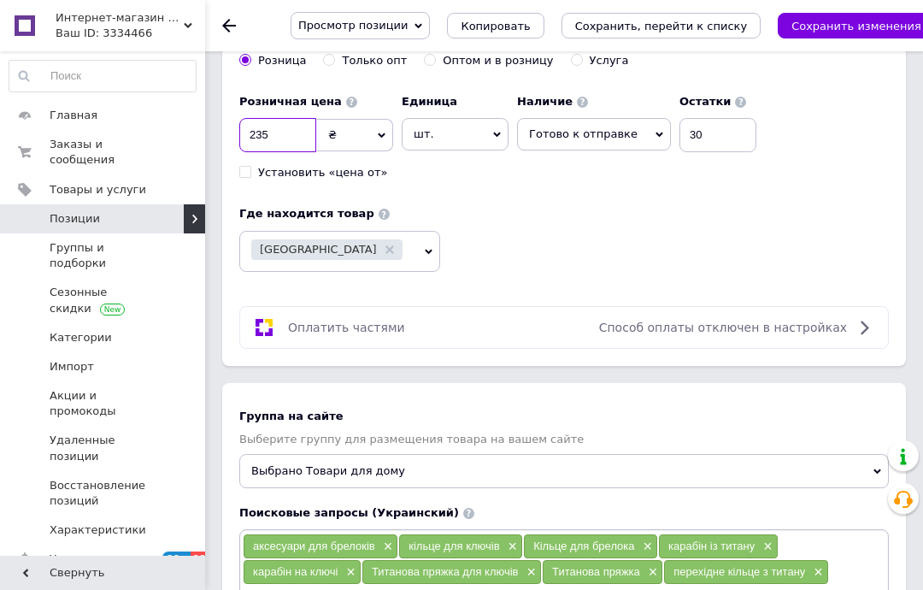
type input "235"
click at [817, 27] on icon "Сохранить изменения" at bounding box center [856, 26] width 130 height 13
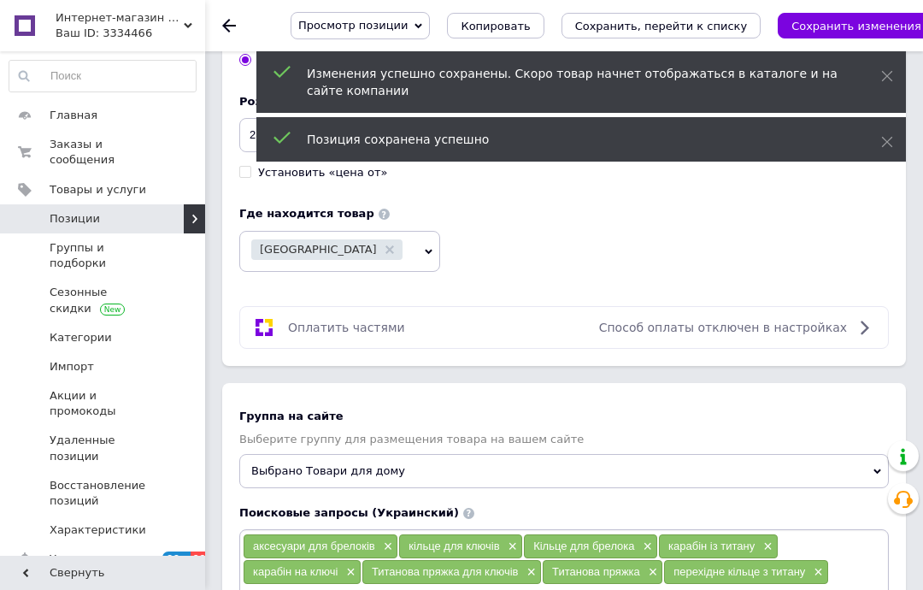
click at [227, 25] on use at bounding box center [229, 26] width 14 height 14
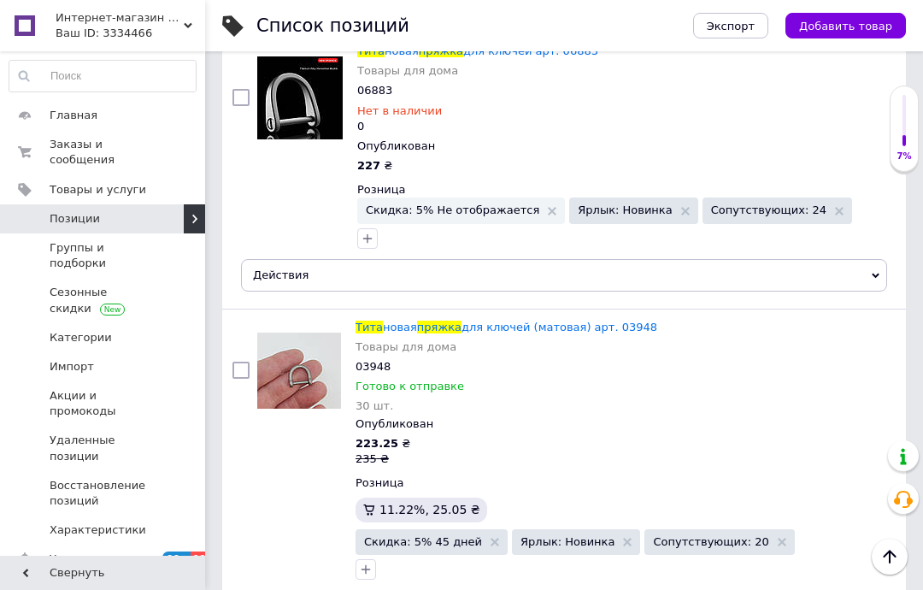
scroll to position [1925, 0]
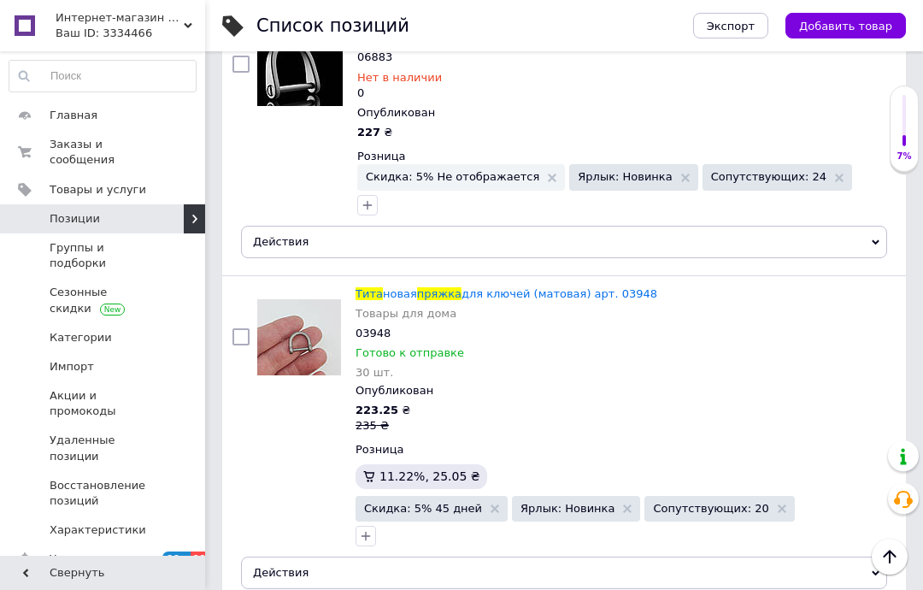
click at [480, 287] on span "для ключей (матовая) арт. 03948" at bounding box center [559, 293] width 196 height 13
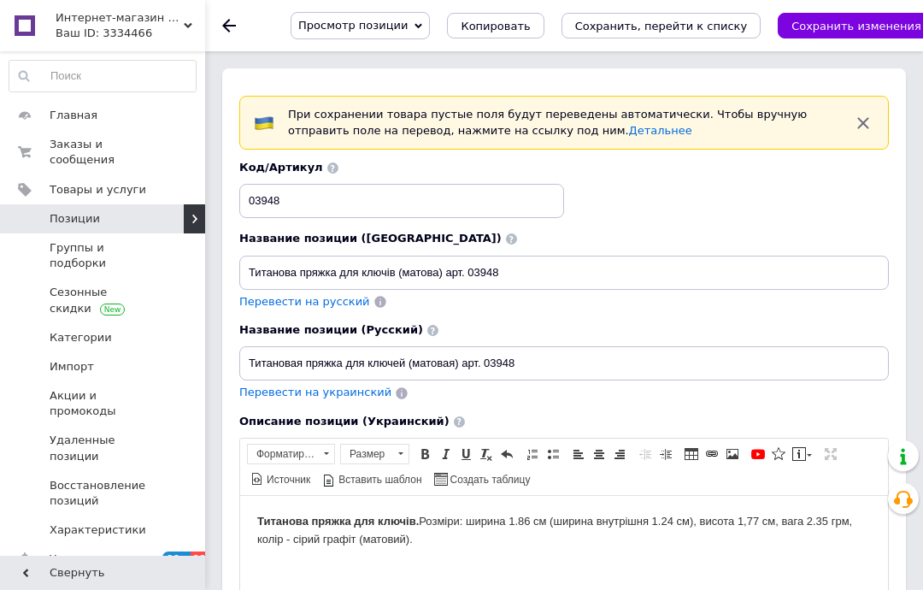
click at [840, 22] on icon "Сохранить изменения" at bounding box center [856, 26] width 130 height 13
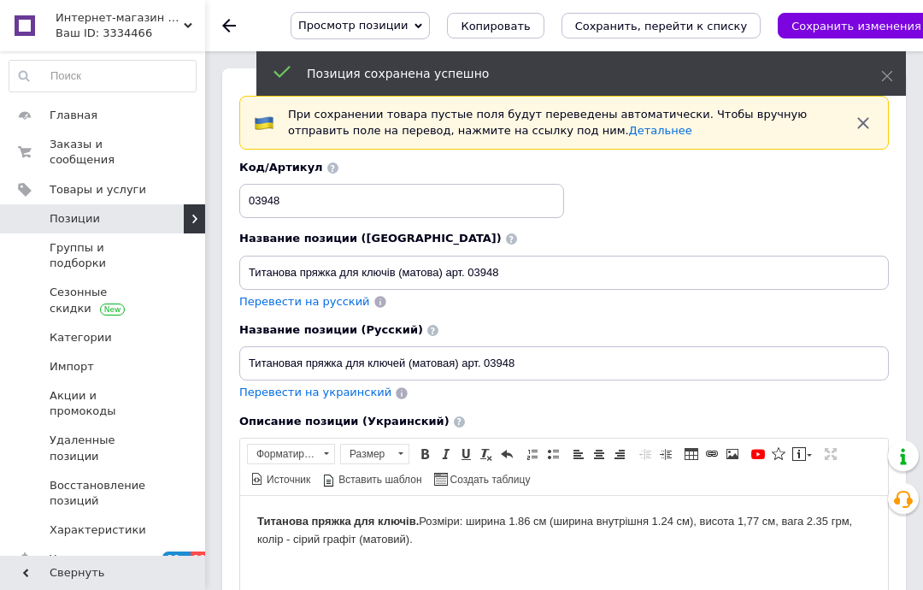
click at [233, 22] on icon at bounding box center [229, 26] width 14 height 14
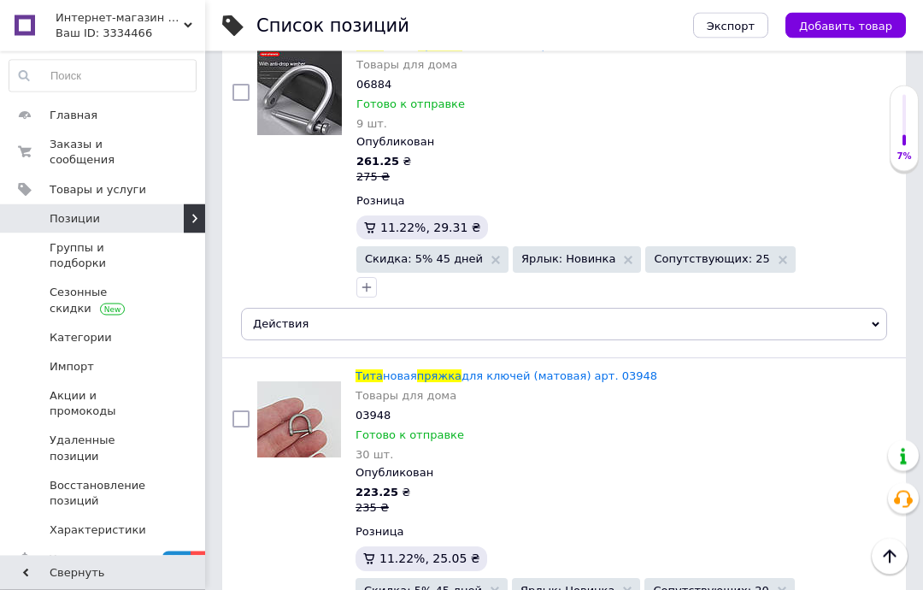
scroll to position [1887, 0]
